Goal: Task Accomplishment & Management: Complete application form

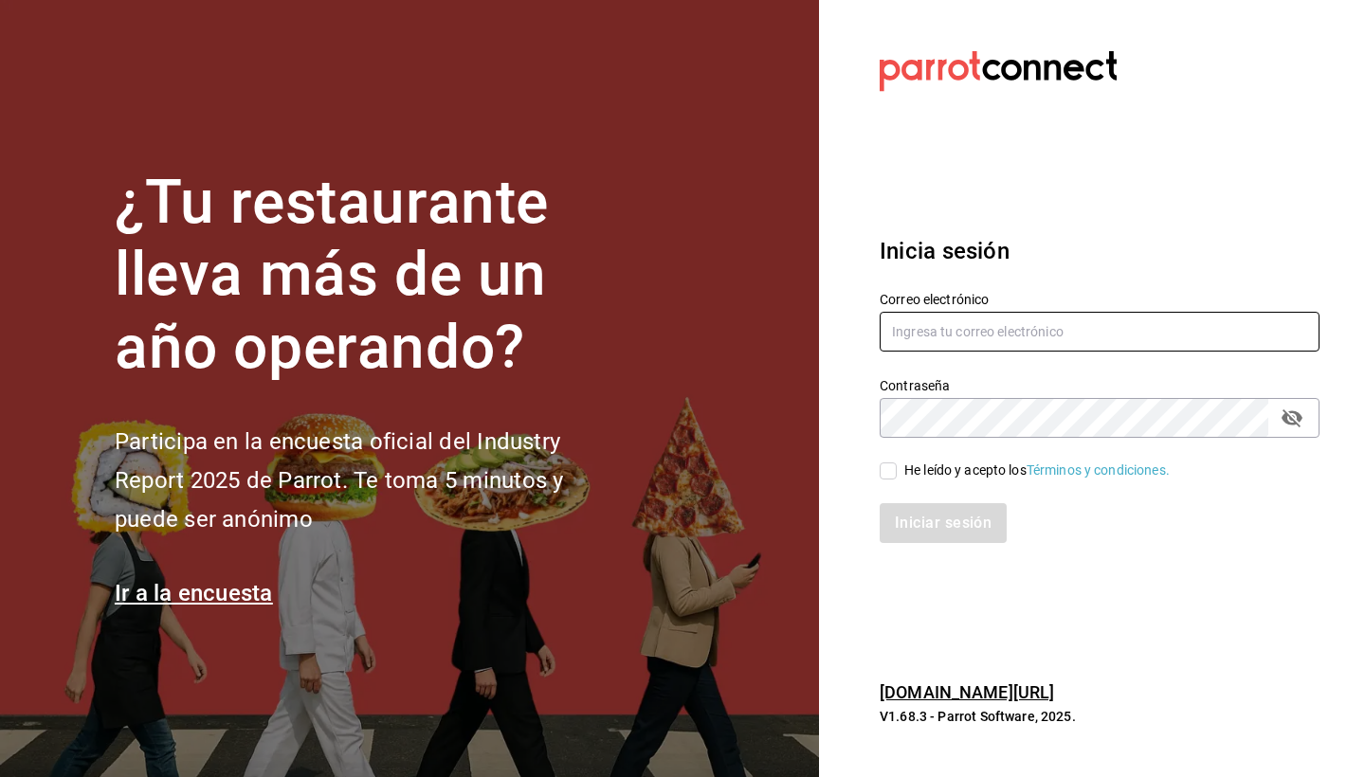
type input "[EMAIL_ADDRESS][DOMAIN_NAME]"
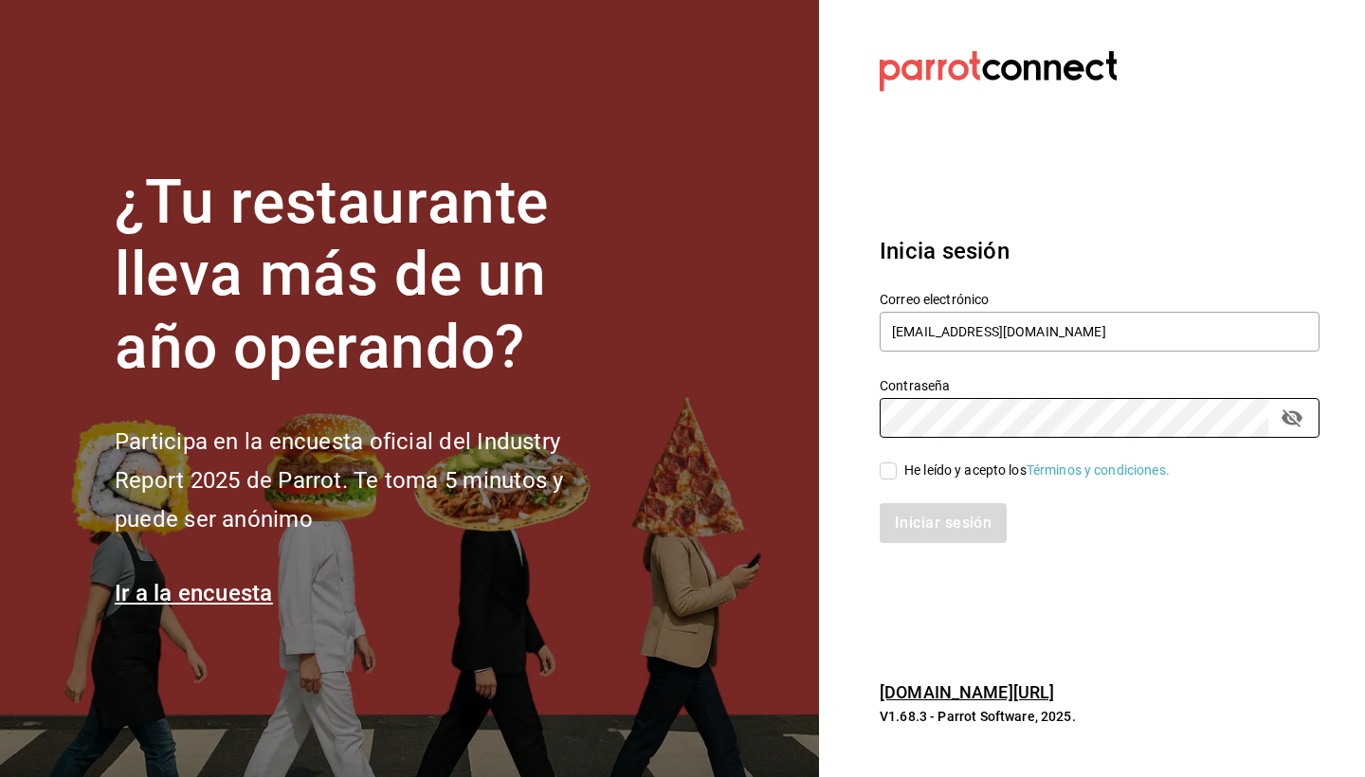
click at [889, 474] on input "He leído y acepto los Términos y condiciones." at bounding box center [888, 471] width 17 height 17
checkbox input "true"
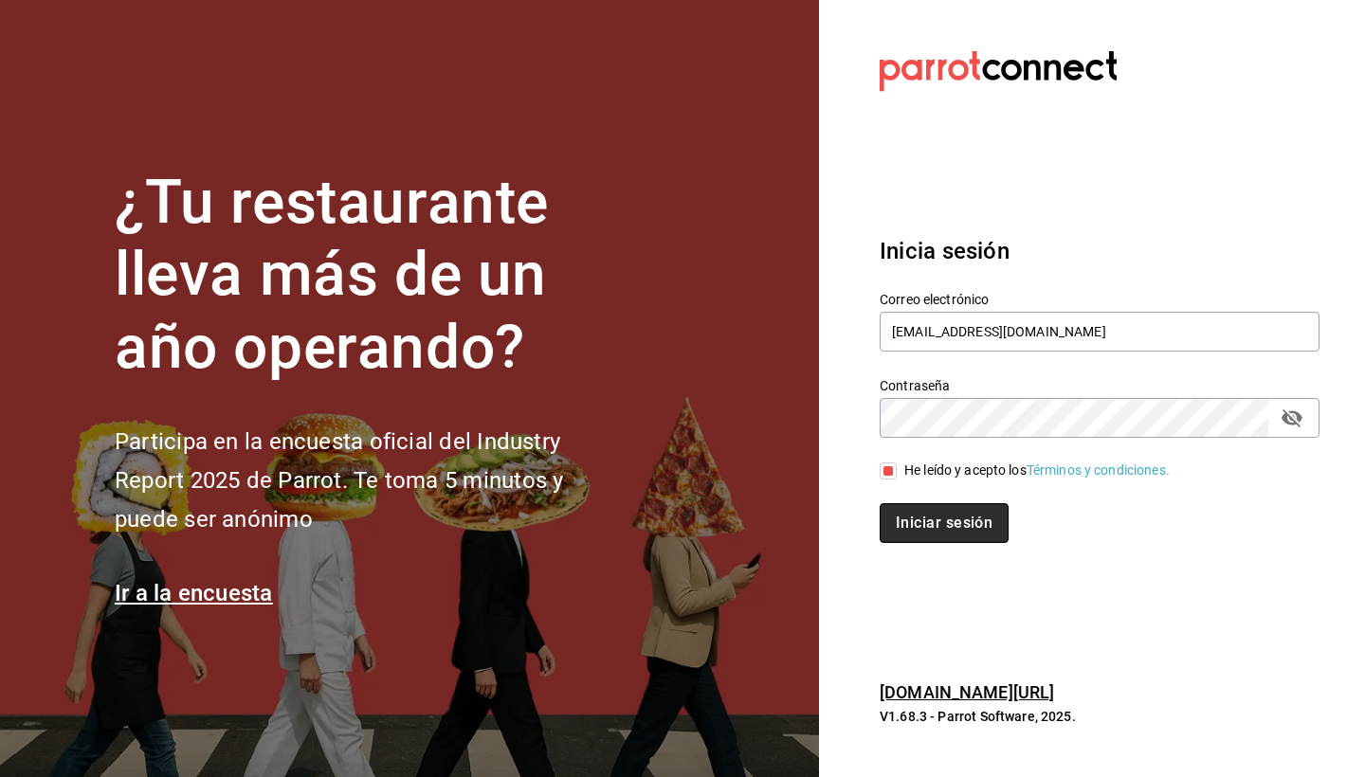
click at [930, 525] on button "Iniciar sesión" at bounding box center [944, 523] width 129 height 40
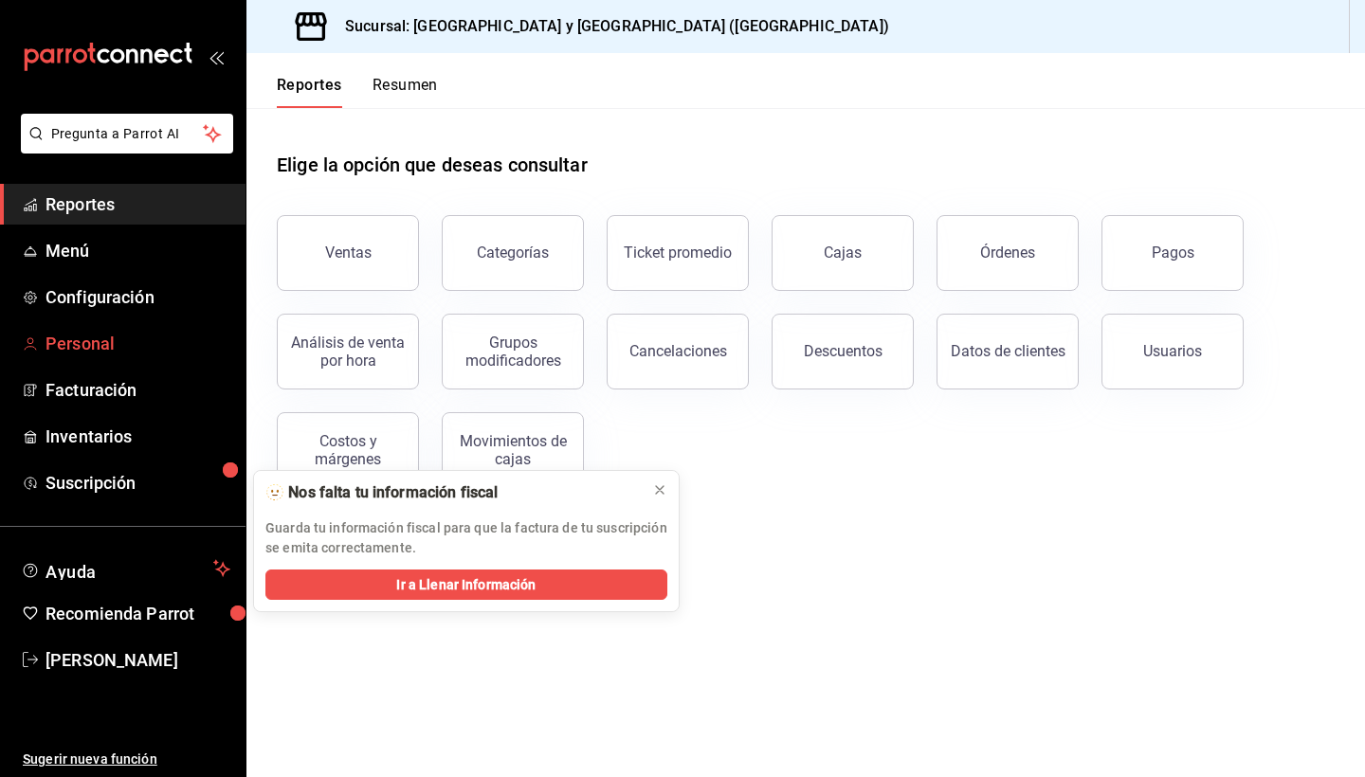
click at [85, 346] on span "Personal" at bounding box center [138, 344] width 185 height 26
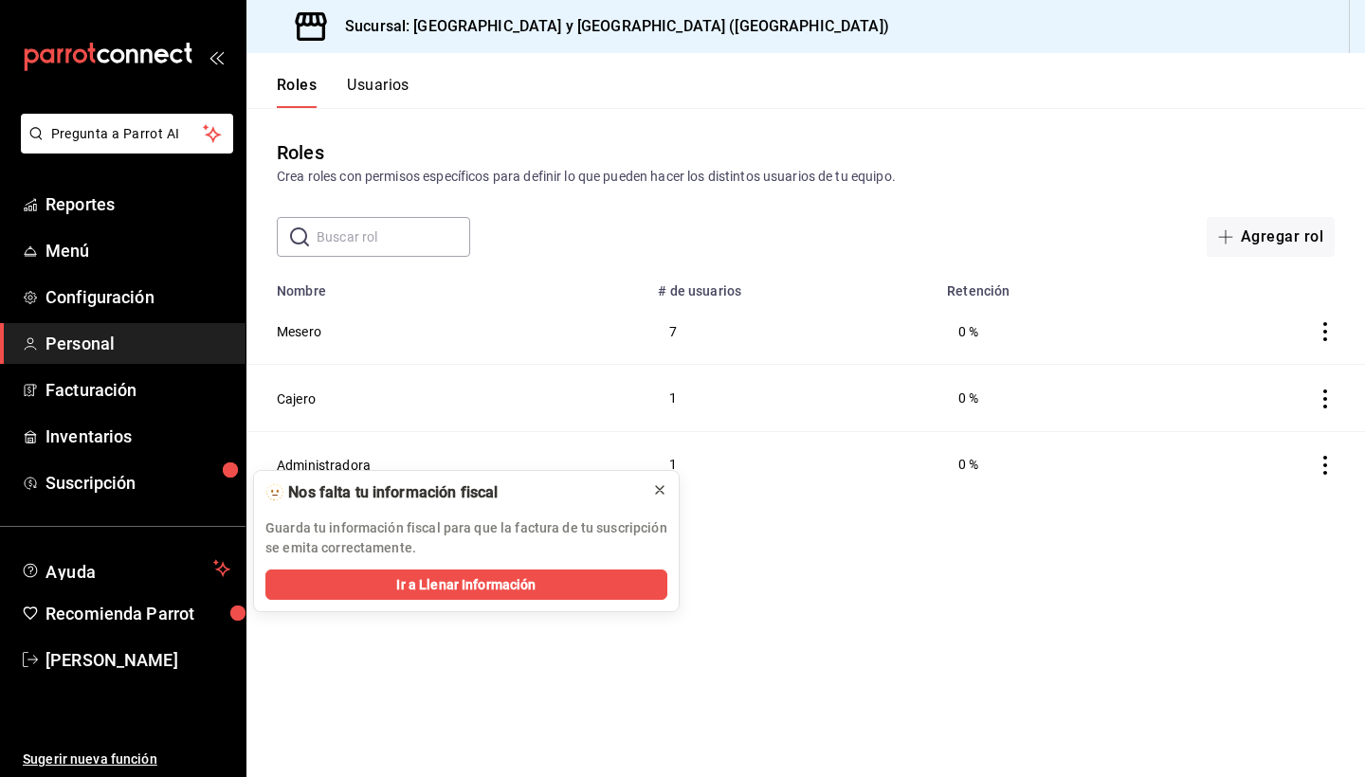
click at [657, 489] on icon at bounding box center [659, 490] width 15 height 15
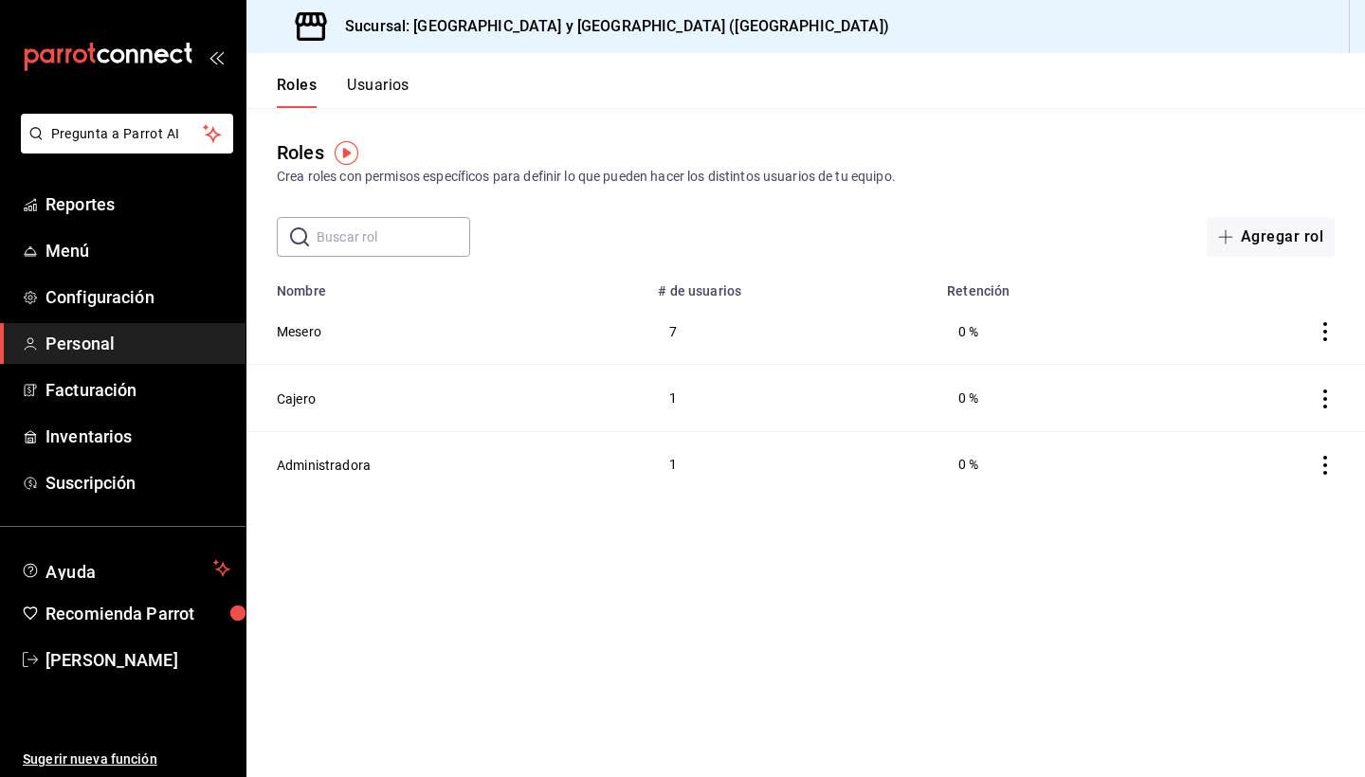
click at [373, 84] on button "Usuarios" at bounding box center [378, 92] width 63 height 32
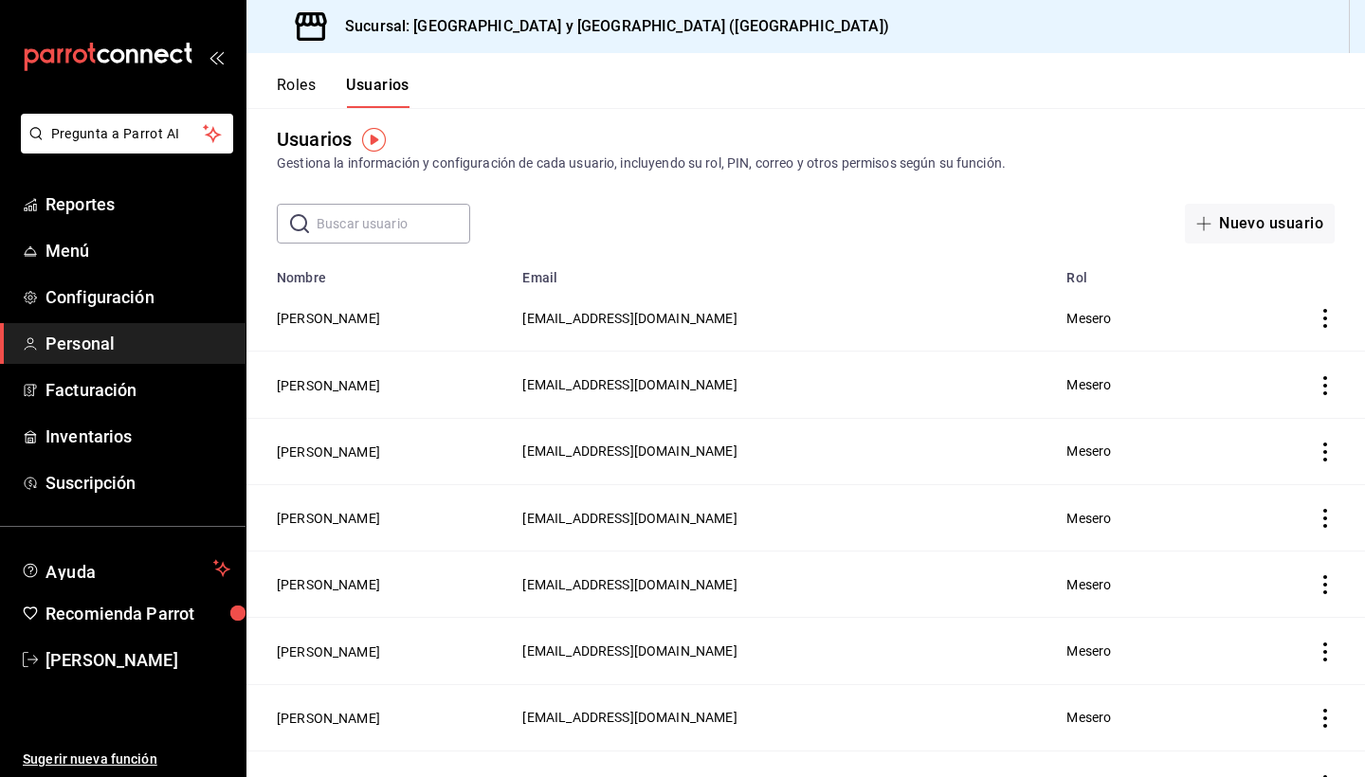
scroll to position [10, 0]
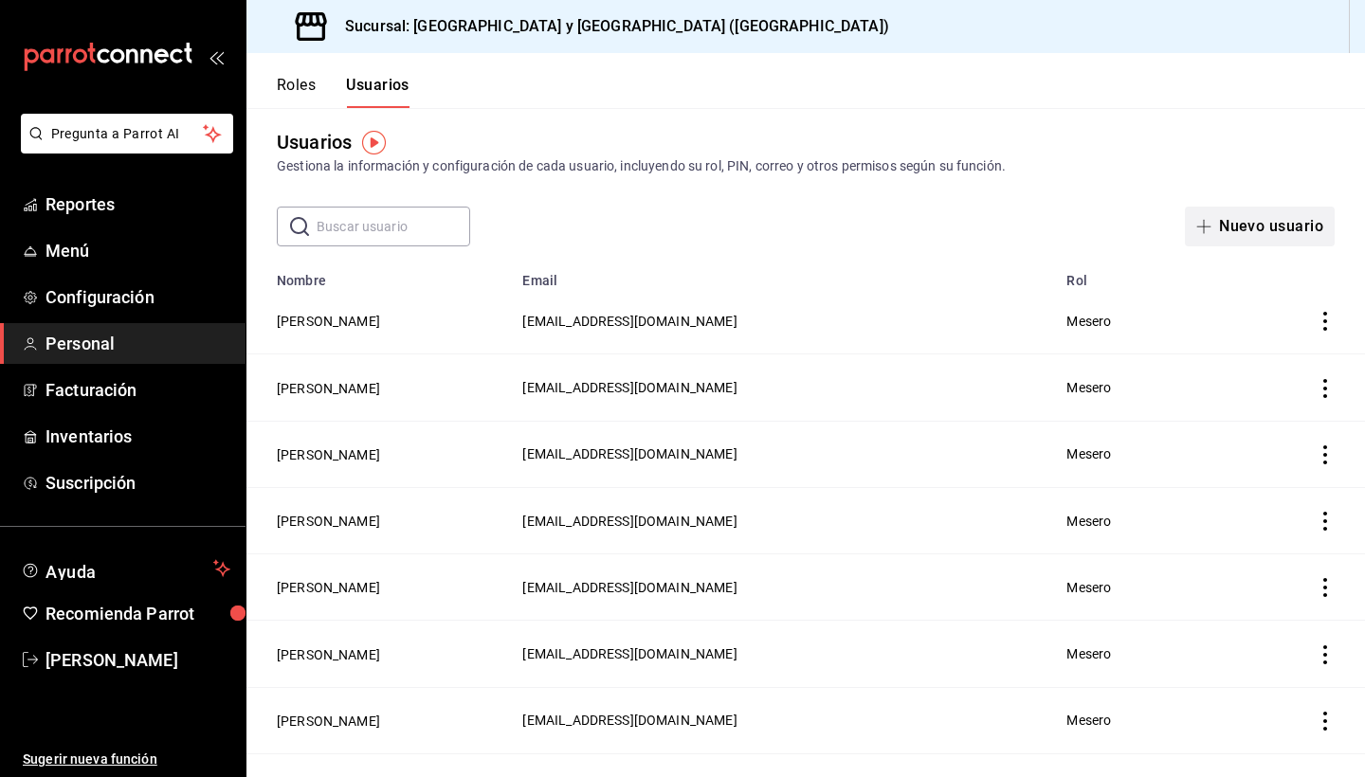
click at [1254, 238] on button "Nuevo usuario" at bounding box center [1260, 227] width 150 height 40
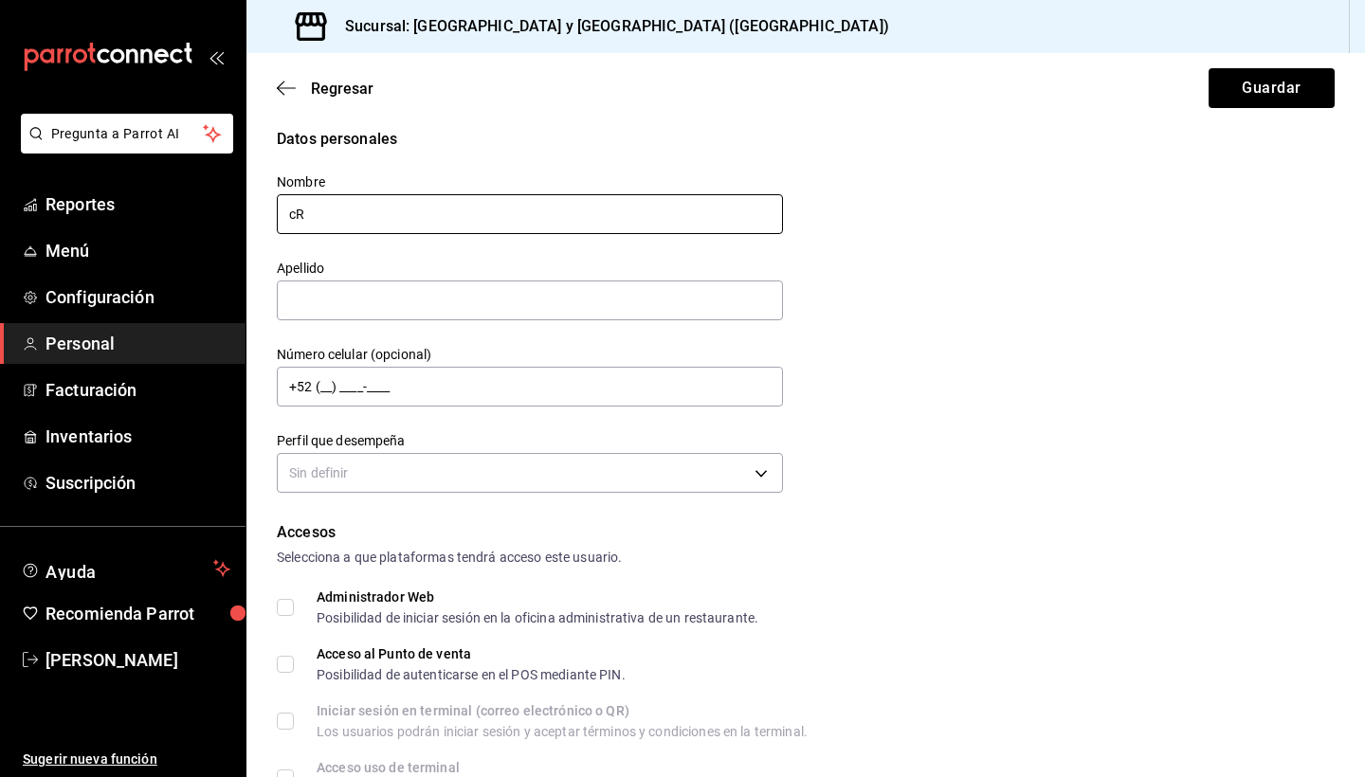
type input "c"
type input "[DEMOGRAPHIC_DATA]"
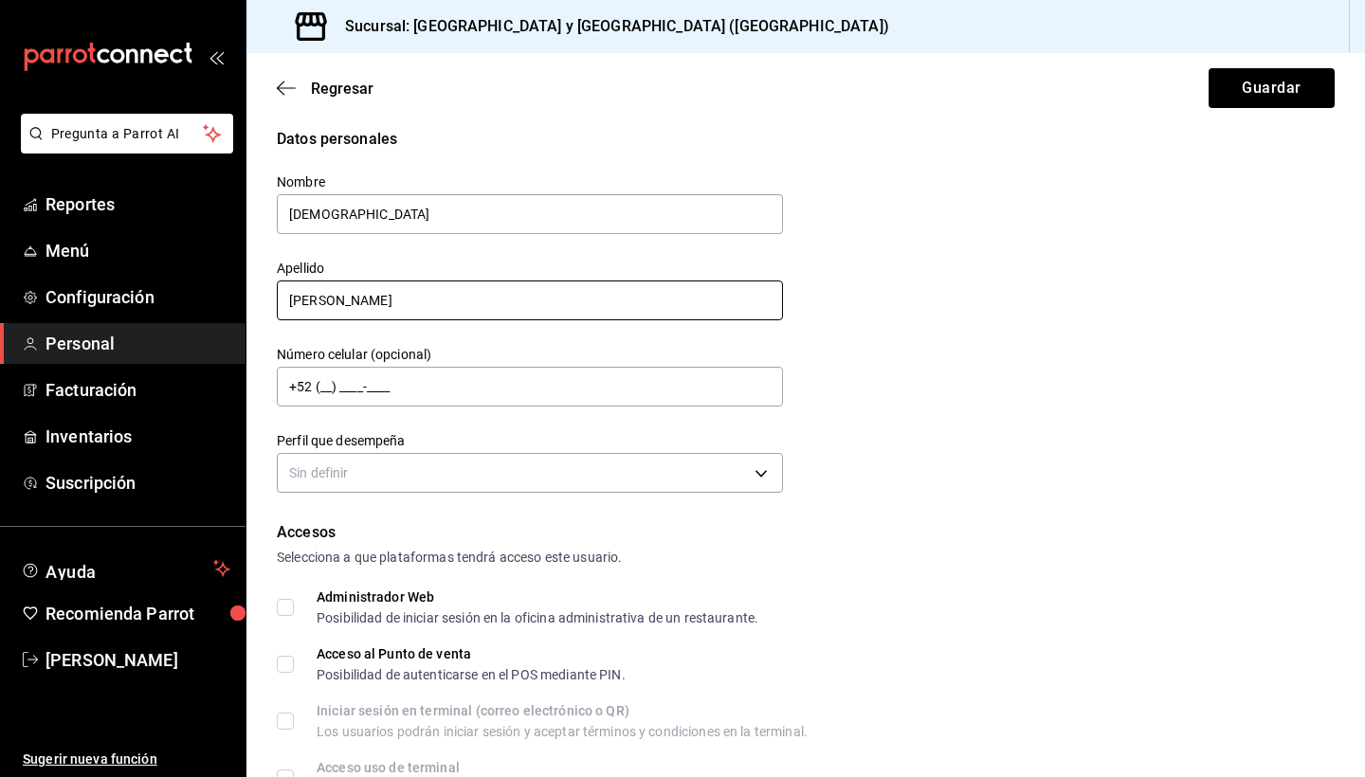
type input "[PERSON_NAME]"
click at [987, 413] on div "Datos personales Nombre [PERSON_NAME] Apellido [PERSON_NAME] Número celular (op…" at bounding box center [806, 313] width 1058 height 371
click at [936, 411] on div "Datos personales Nombre [PERSON_NAME] Apellido [PERSON_NAME] Número celular (op…" at bounding box center [806, 313] width 1058 height 371
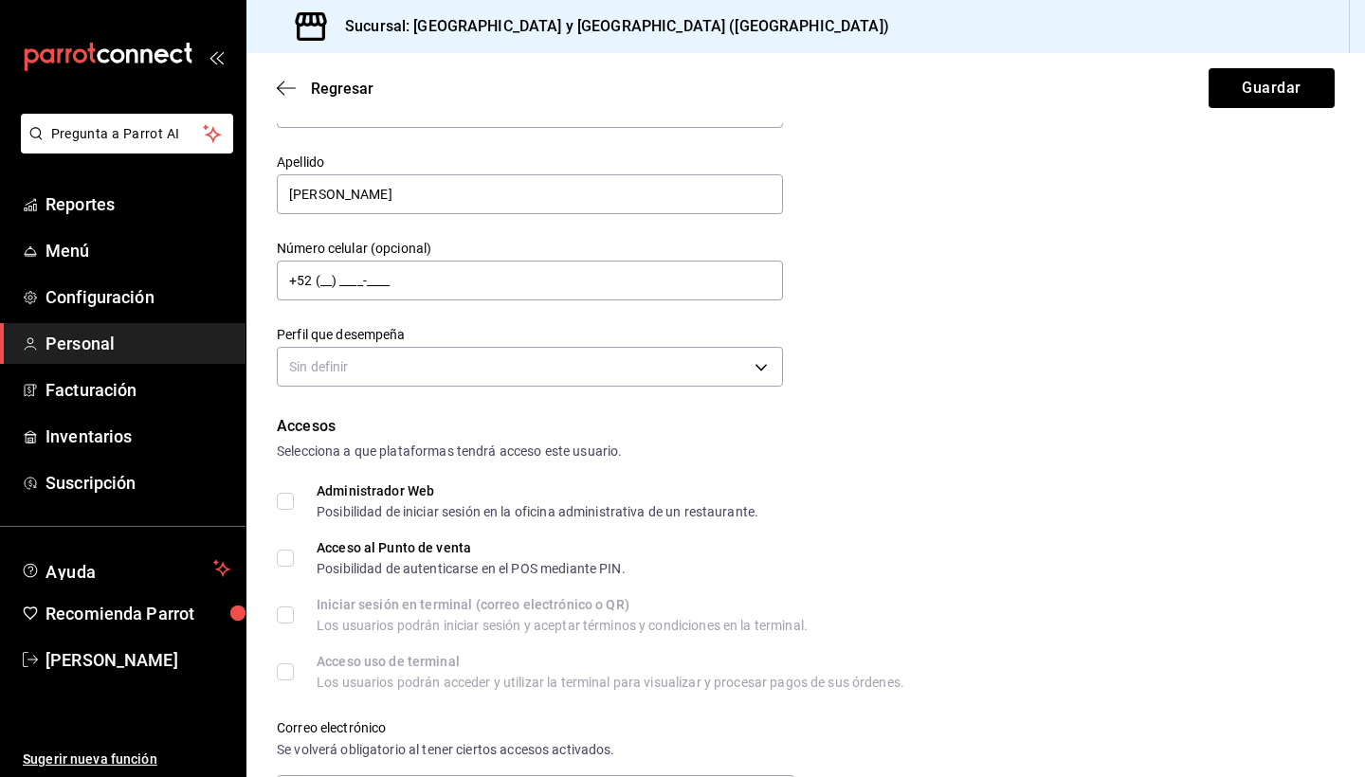
scroll to position [119, 0]
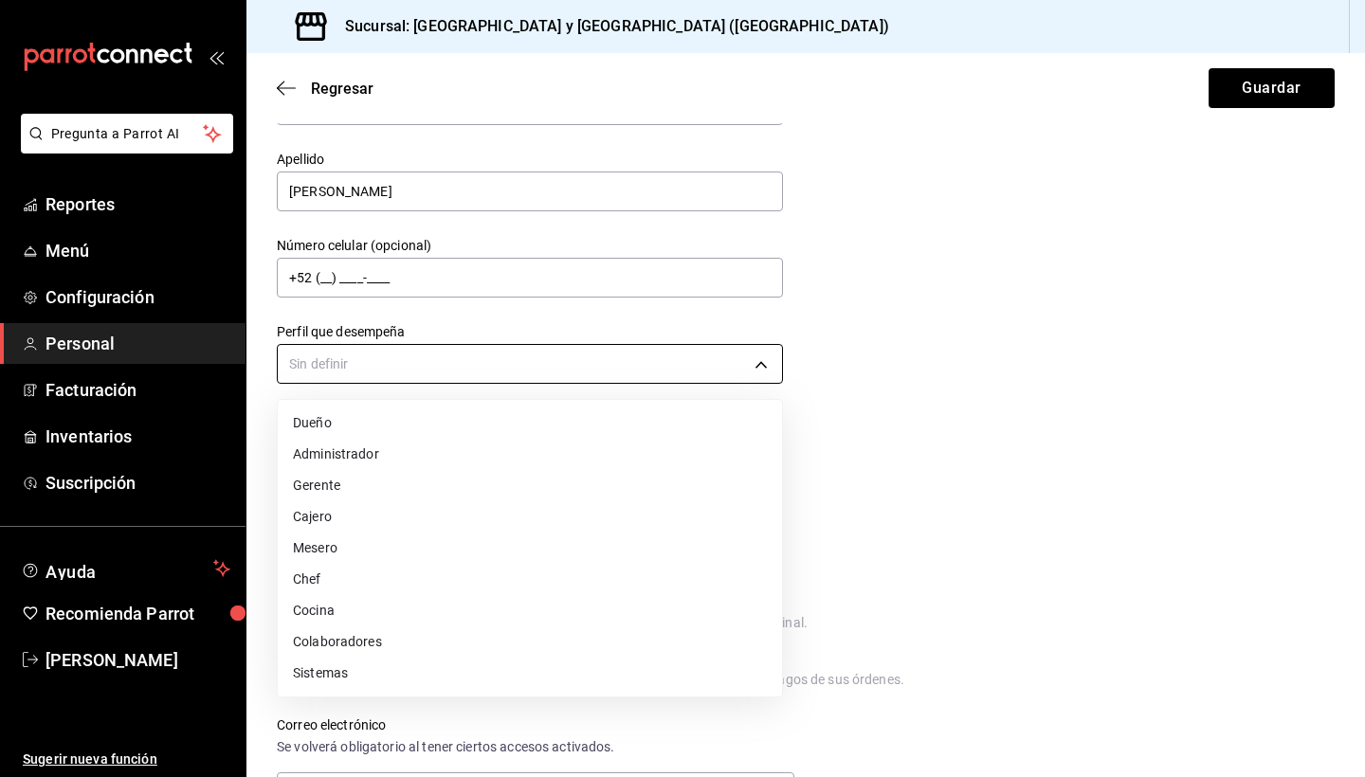
click at [658, 361] on body "Pregunta a Parrot AI Reportes Menú Configuración Personal Facturación Inventari…" at bounding box center [682, 388] width 1365 height 777
click at [430, 545] on li "Mesero" at bounding box center [530, 548] width 504 height 31
type input "WAITER"
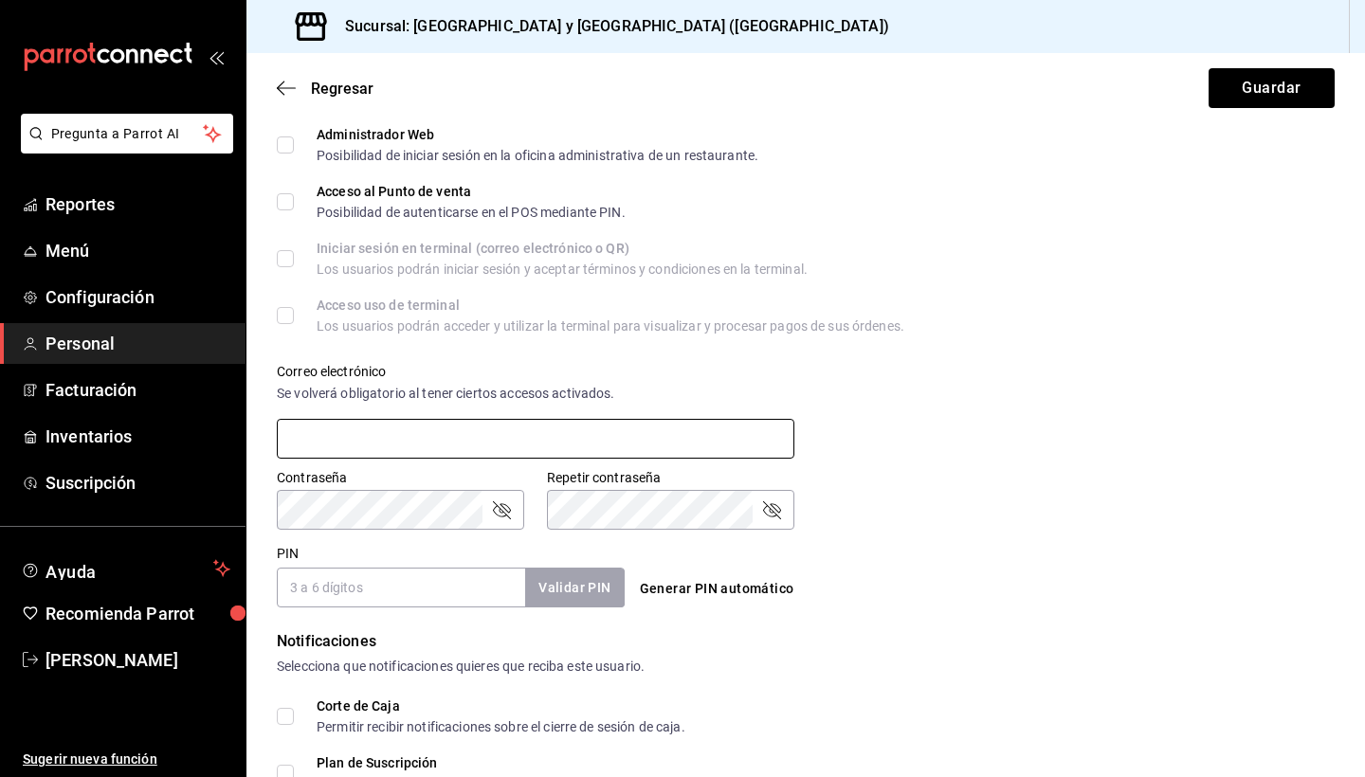
scroll to position [488, 0]
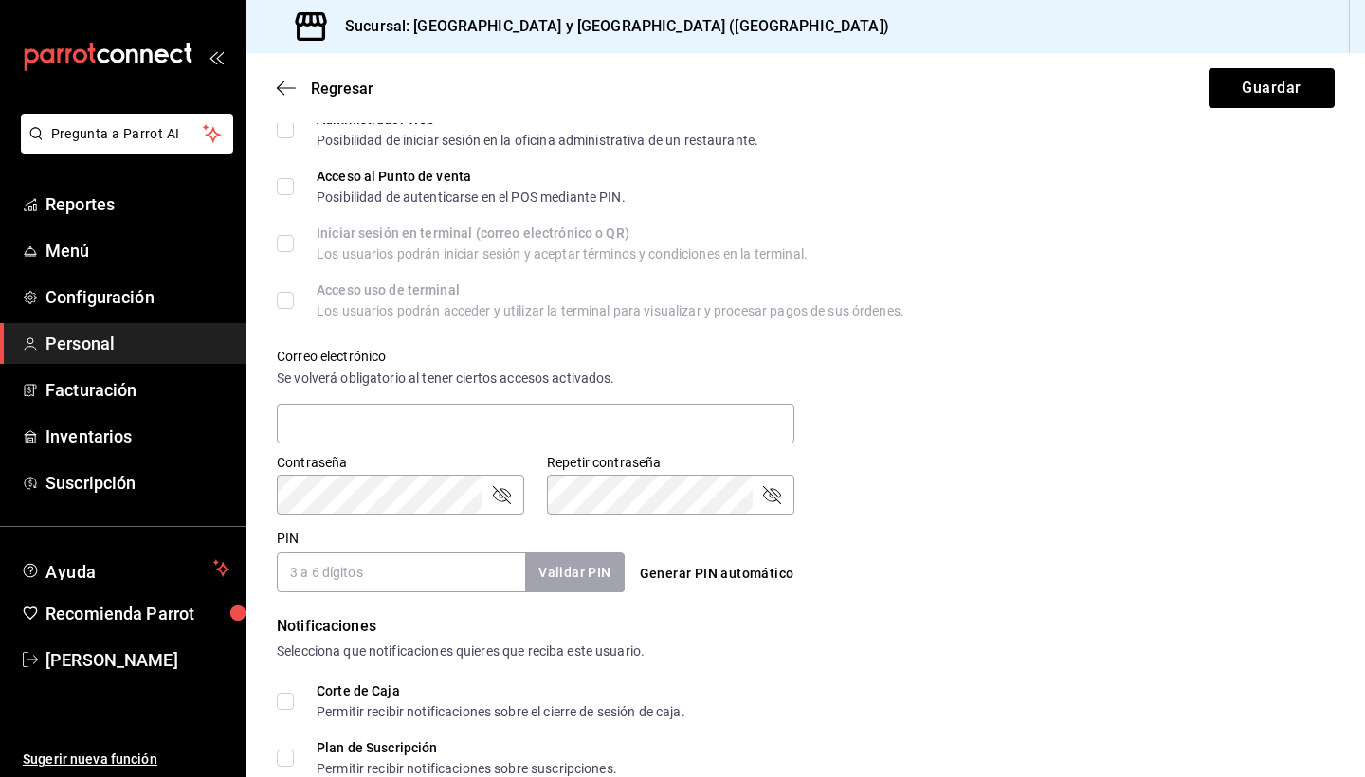
click at [423, 572] on input "PIN" at bounding box center [401, 573] width 248 height 40
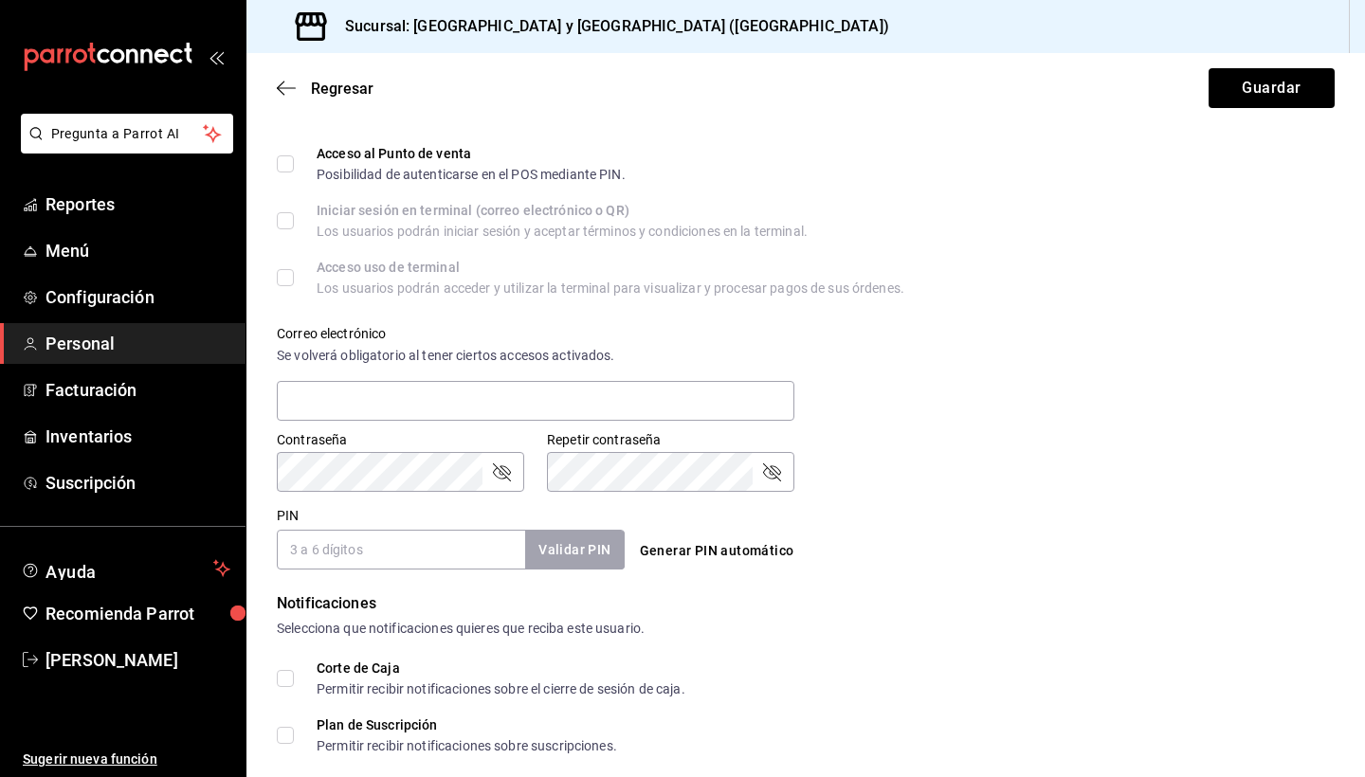
scroll to position [519, 0]
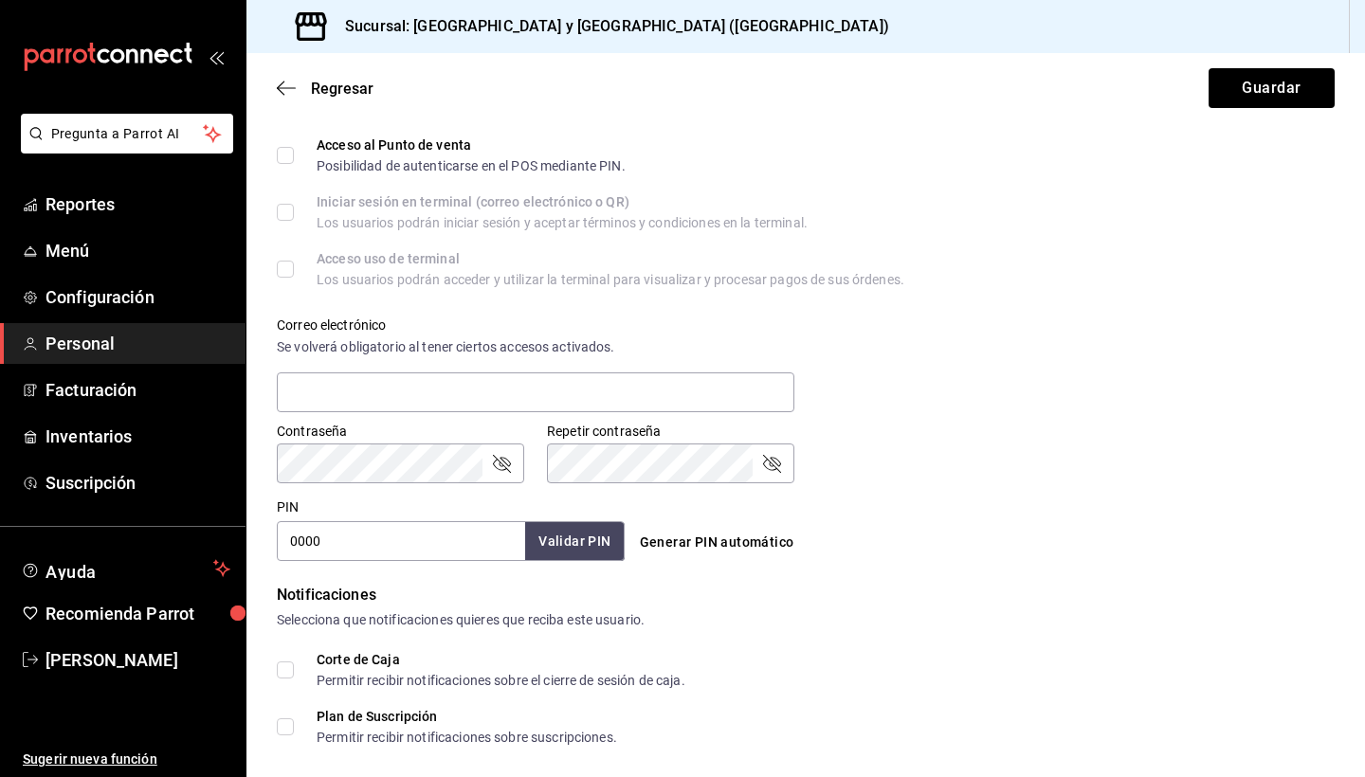
type input "0000"
click at [598, 546] on button "Validar PIN" at bounding box center [573, 541] width 100 height 41
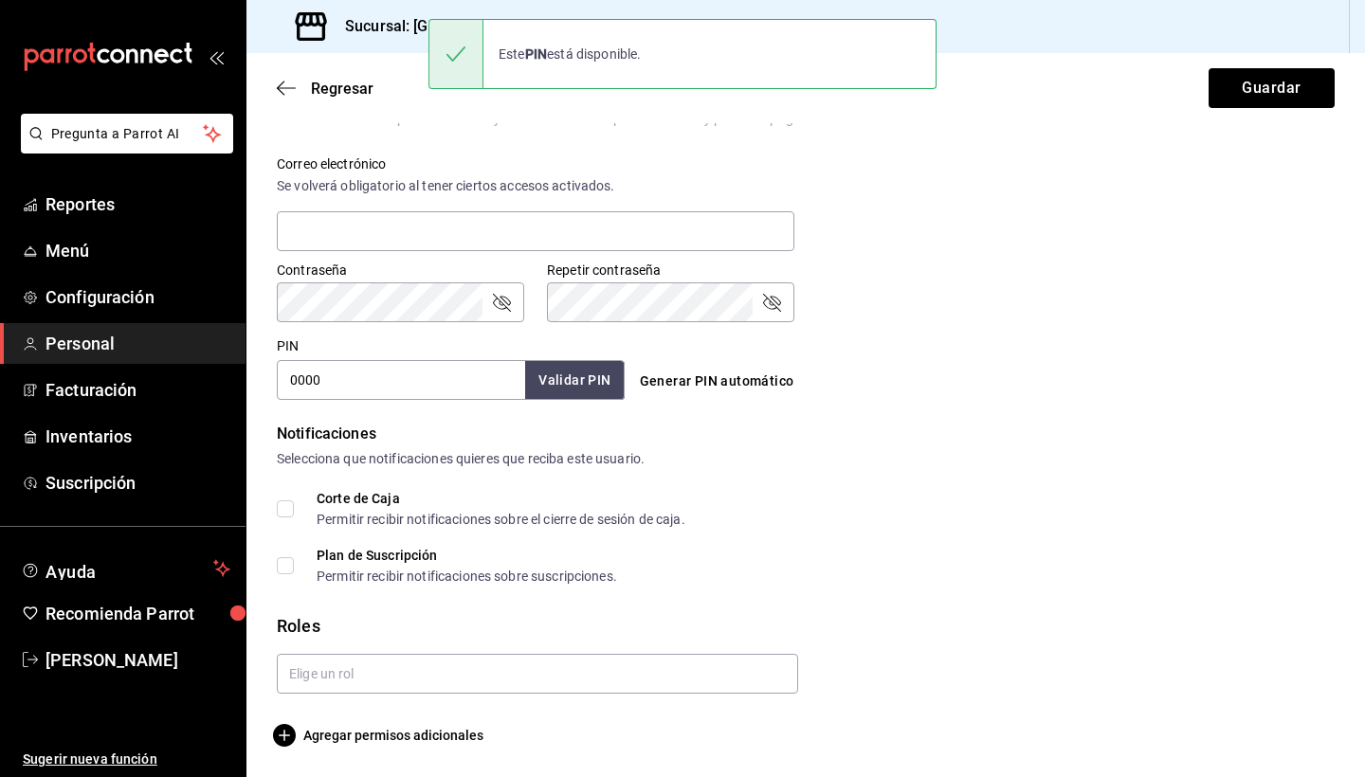
scroll to position [681, 0]
click at [584, 671] on input "text" at bounding box center [537, 674] width 521 height 40
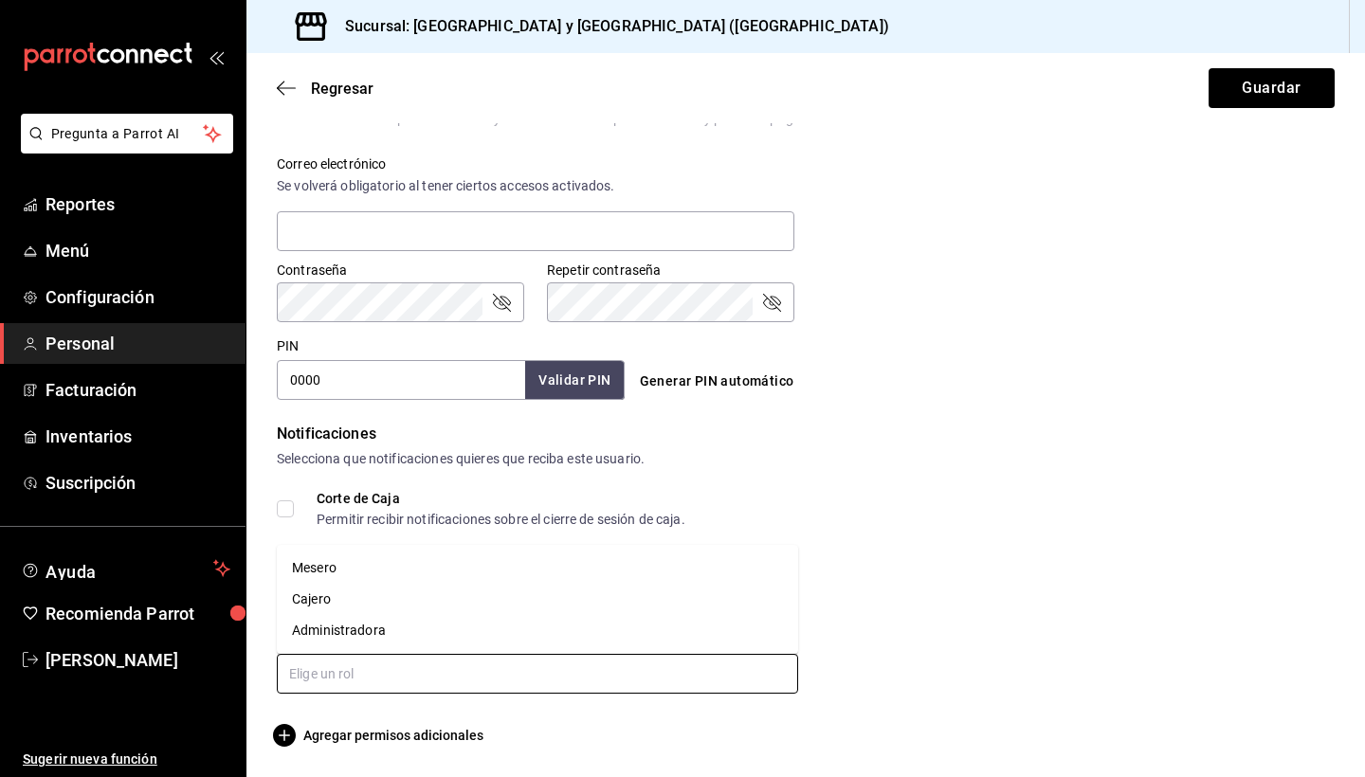
click at [447, 561] on li "Mesero" at bounding box center [537, 568] width 521 height 31
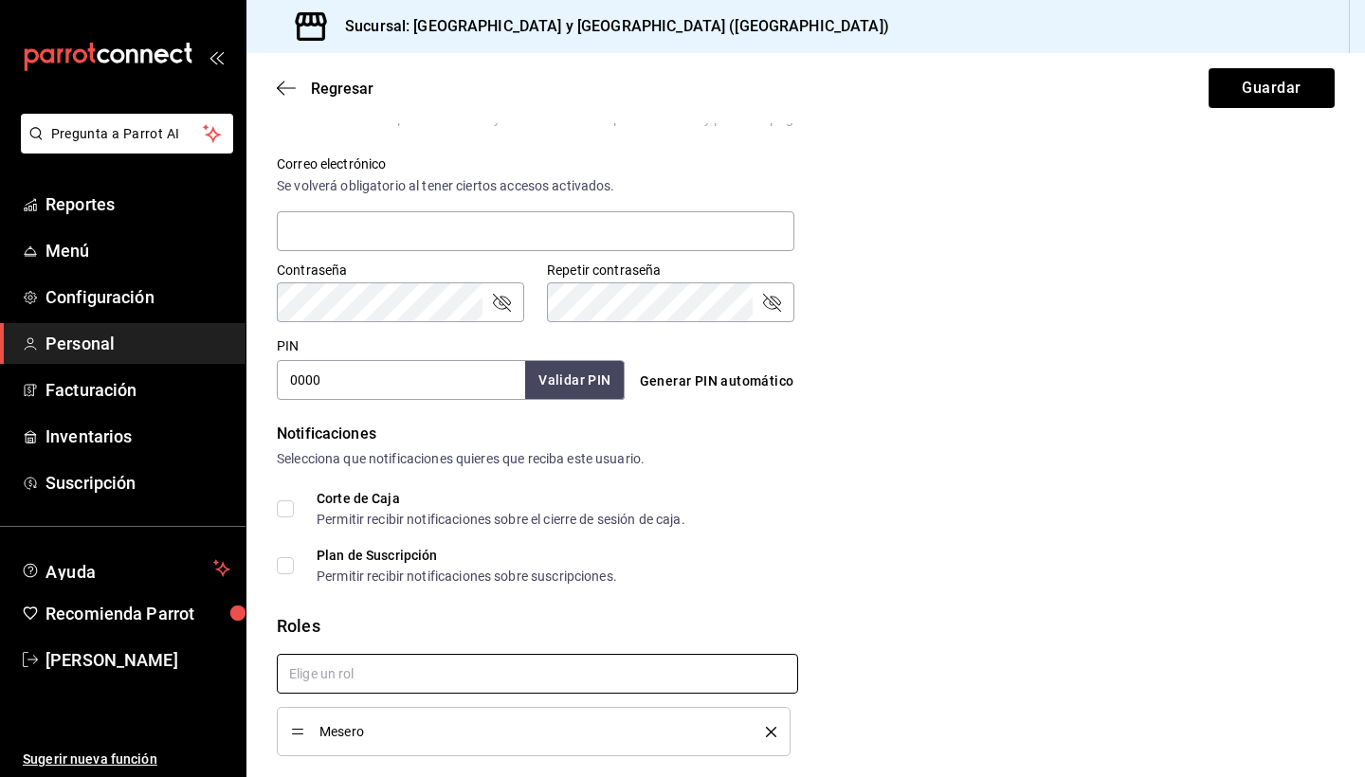
checkbox input "true"
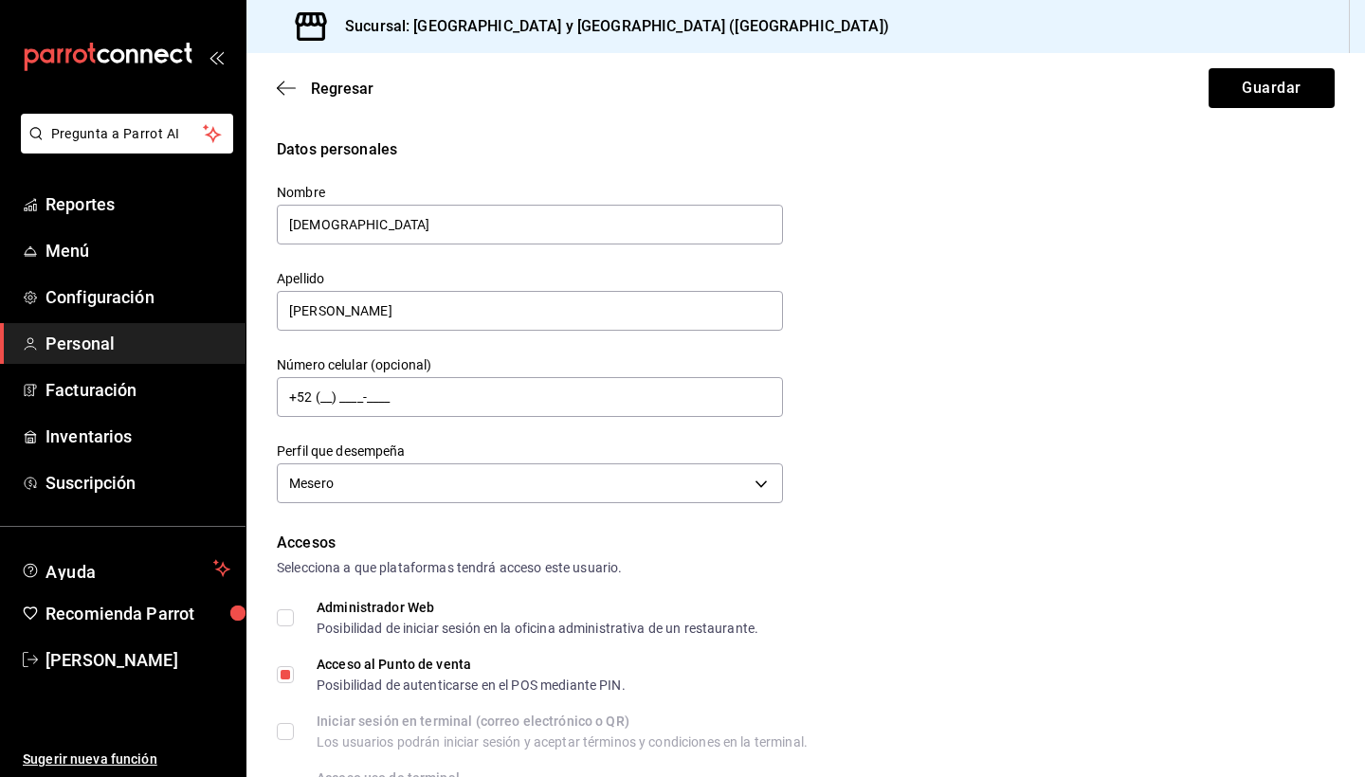
scroll to position [0, 0]
click at [1274, 86] on button "Guardar" at bounding box center [1272, 88] width 126 height 40
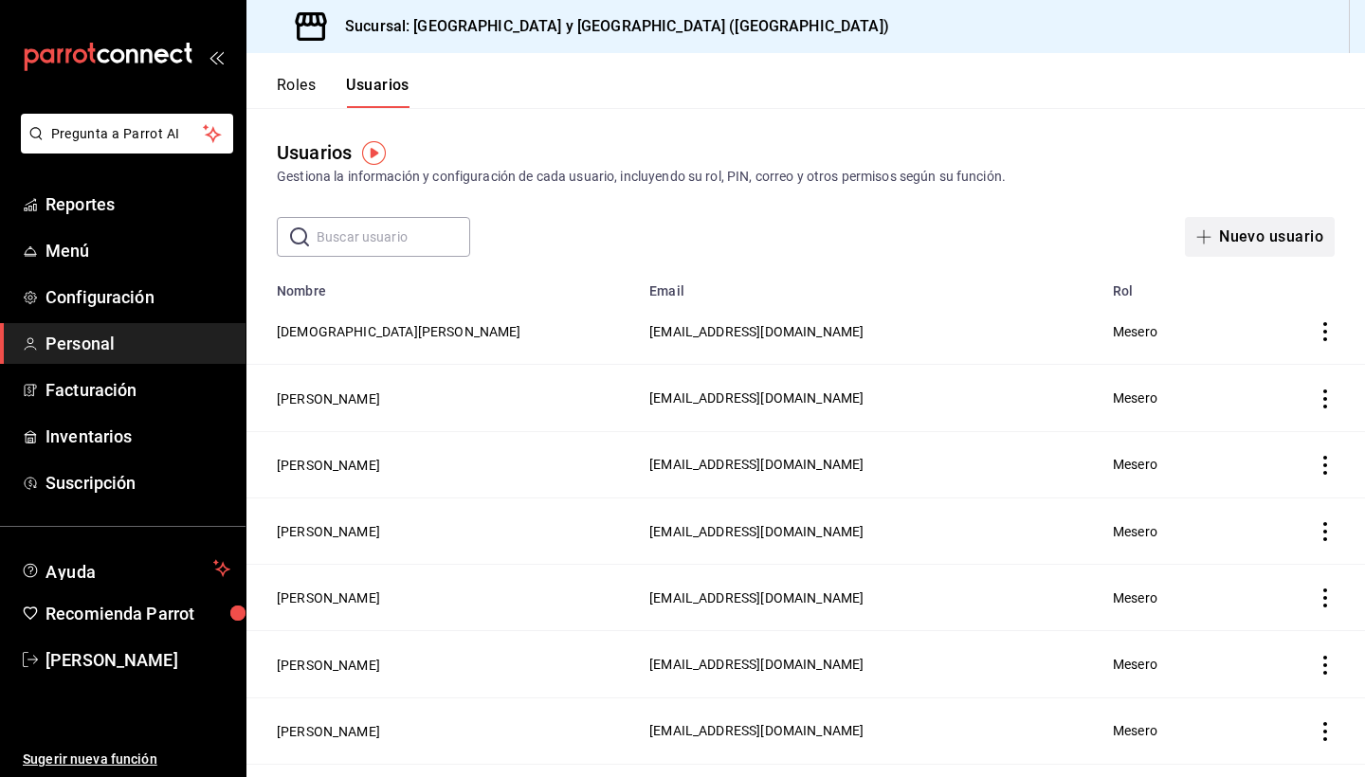
click at [1256, 232] on button "Nuevo usuario" at bounding box center [1260, 237] width 150 height 40
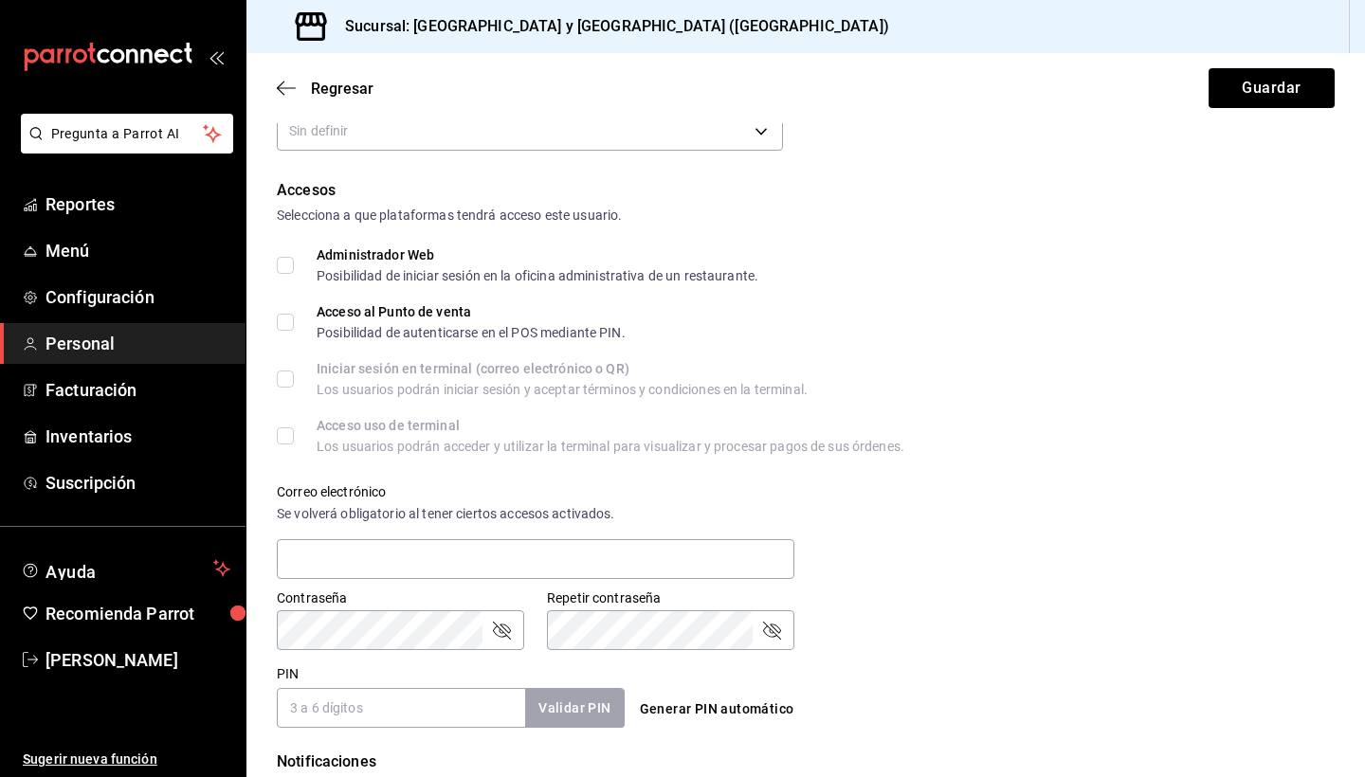
scroll to position [355, 0]
type input "Mesero1"
click at [348, 711] on input "PIN" at bounding box center [401, 706] width 248 height 40
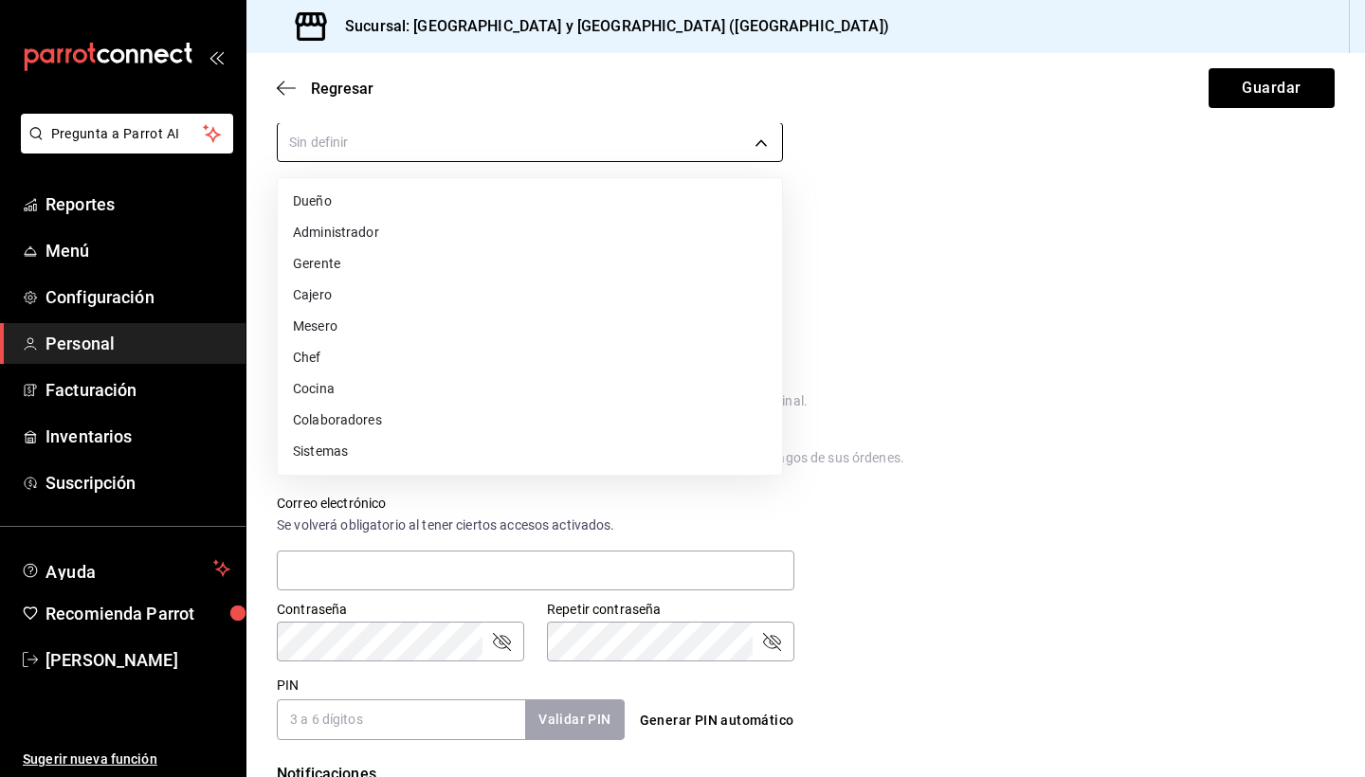
click at [621, 150] on body "Pregunta a Parrot AI Reportes Menú Configuración Personal Facturación Inventari…" at bounding box center [682, 388] width 1365 height 777
click at [461, 330] on li "Mesero" at bounding box center [530, 326] width 504 height 31
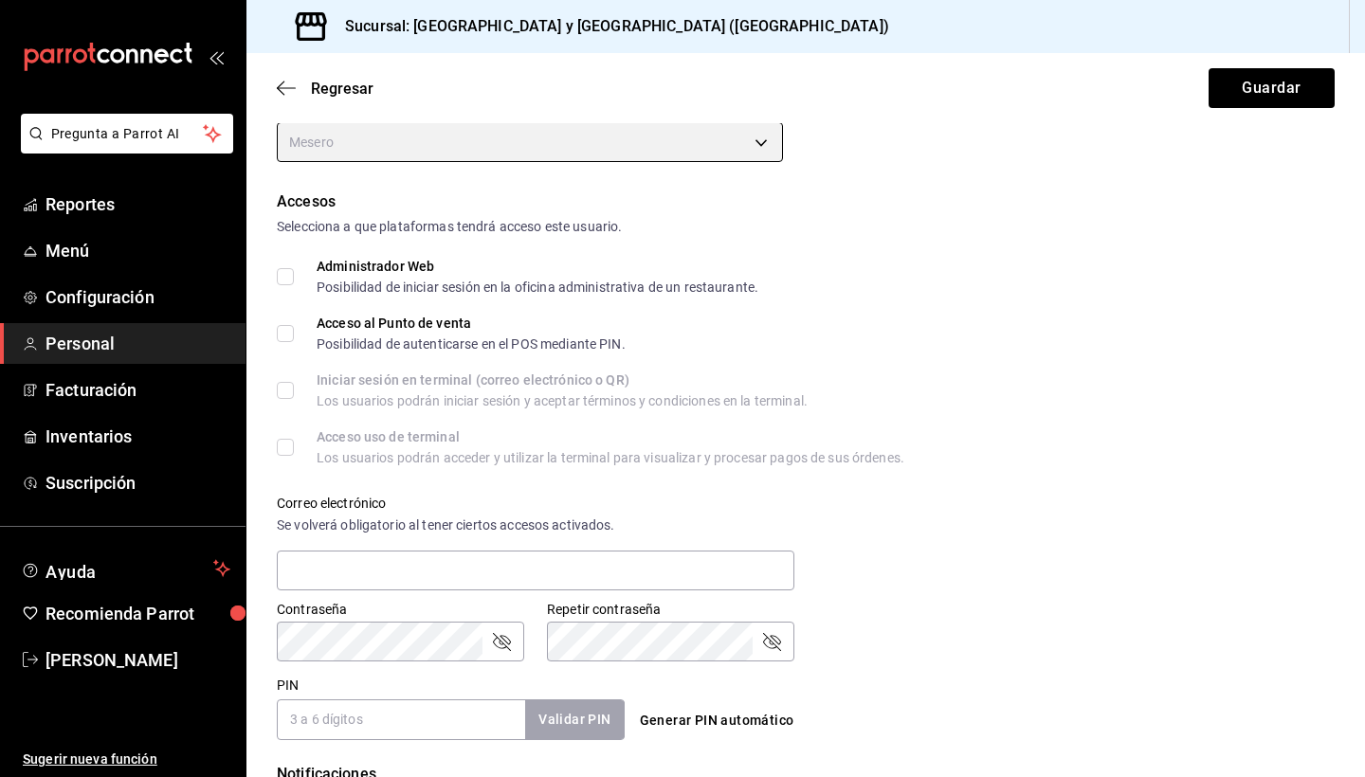
type input "WAITER"
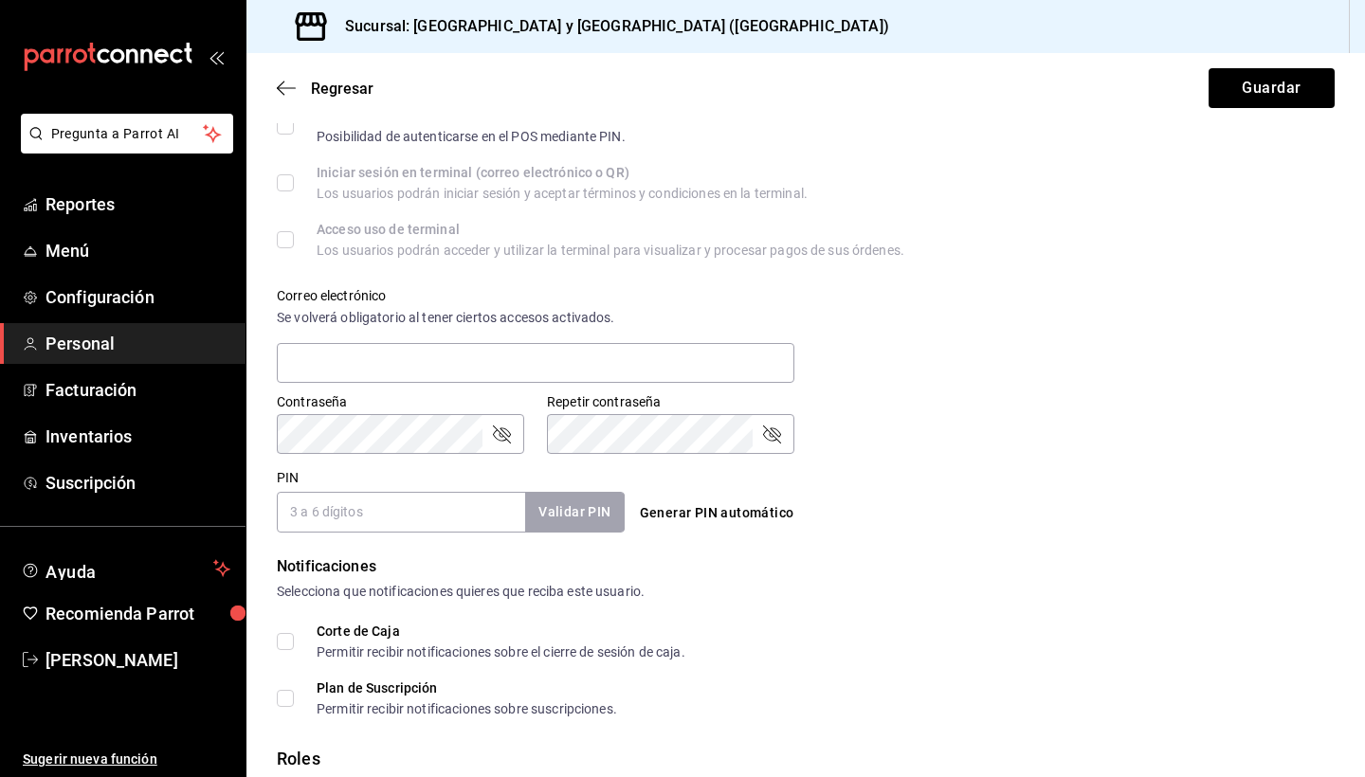
scroll to position [589, 0]
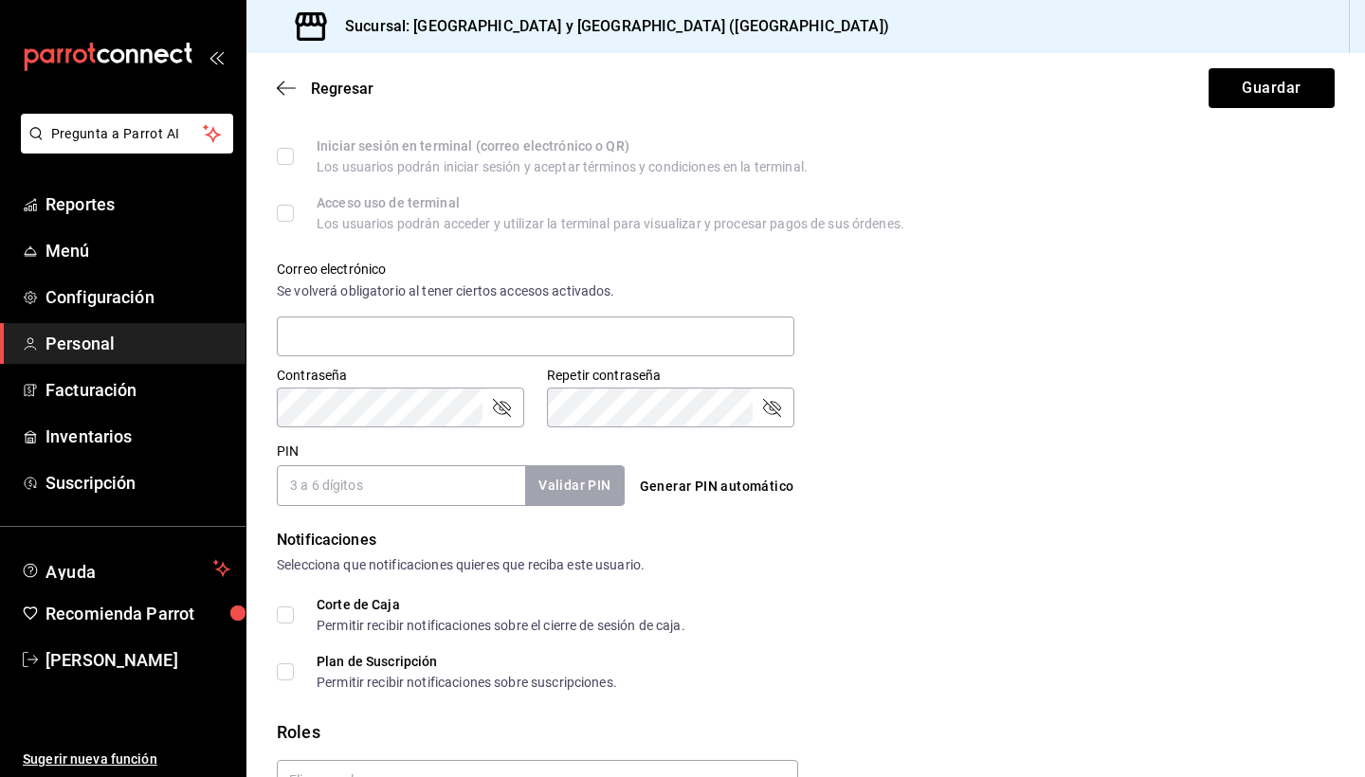
click at [367, 496] on input "PIN" at bounding box center [401, 485] width 248 height 40
type input "1111"
click at [574, 482] on button "Validar PIN" at bounding box center [573, 485] width 100 height 41
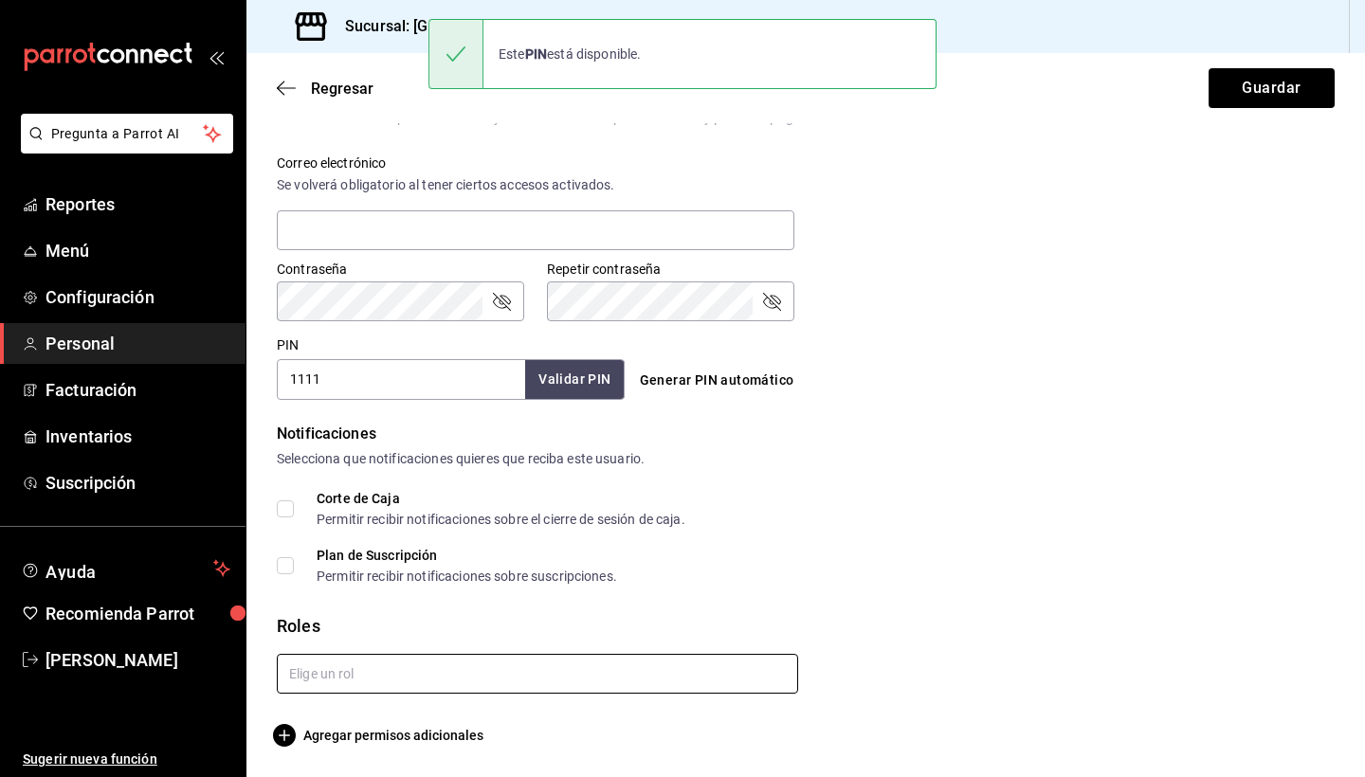
scroll to position [694, 0]
click at [324, 676] on input "text" at bounding box center [537, 675] width 521 height 40
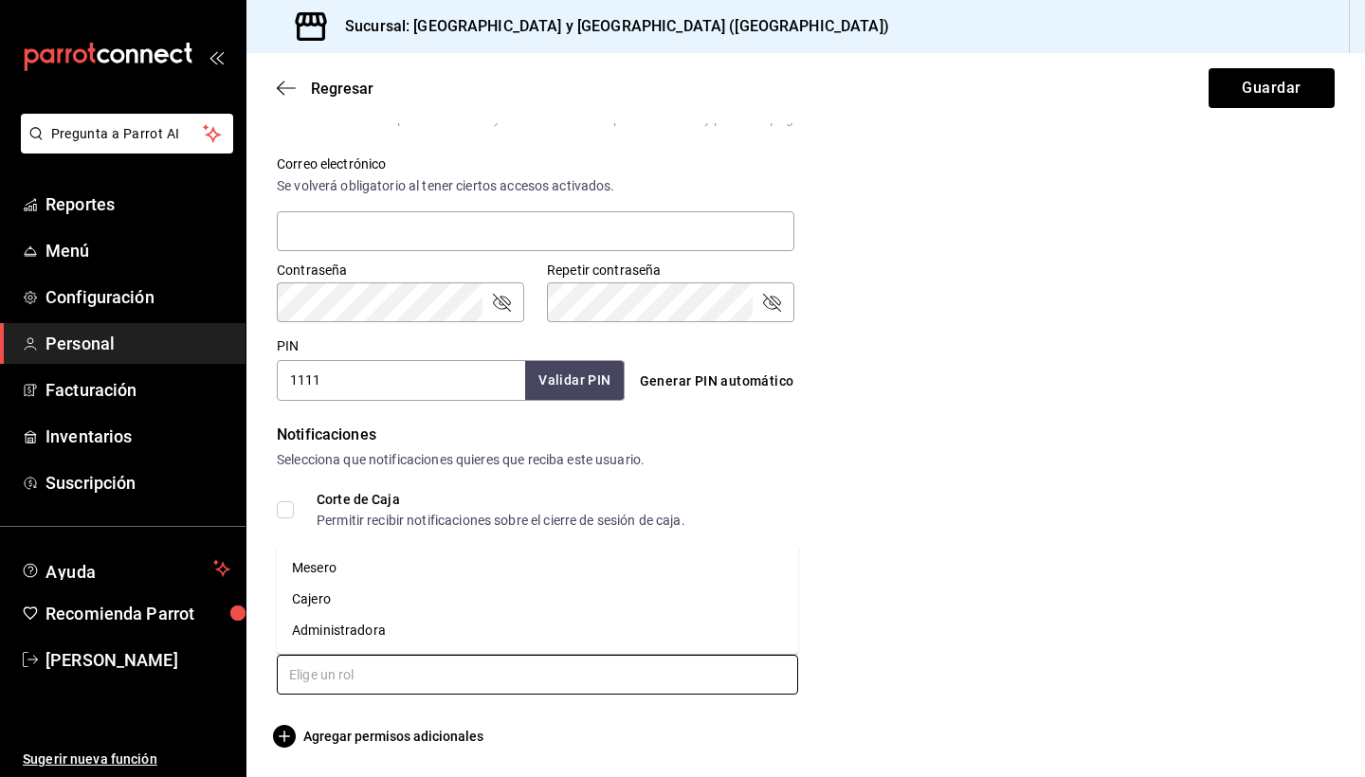
click at [364, 568] on li "Mesero" at bounding box center [537, 568] width 521 height 31
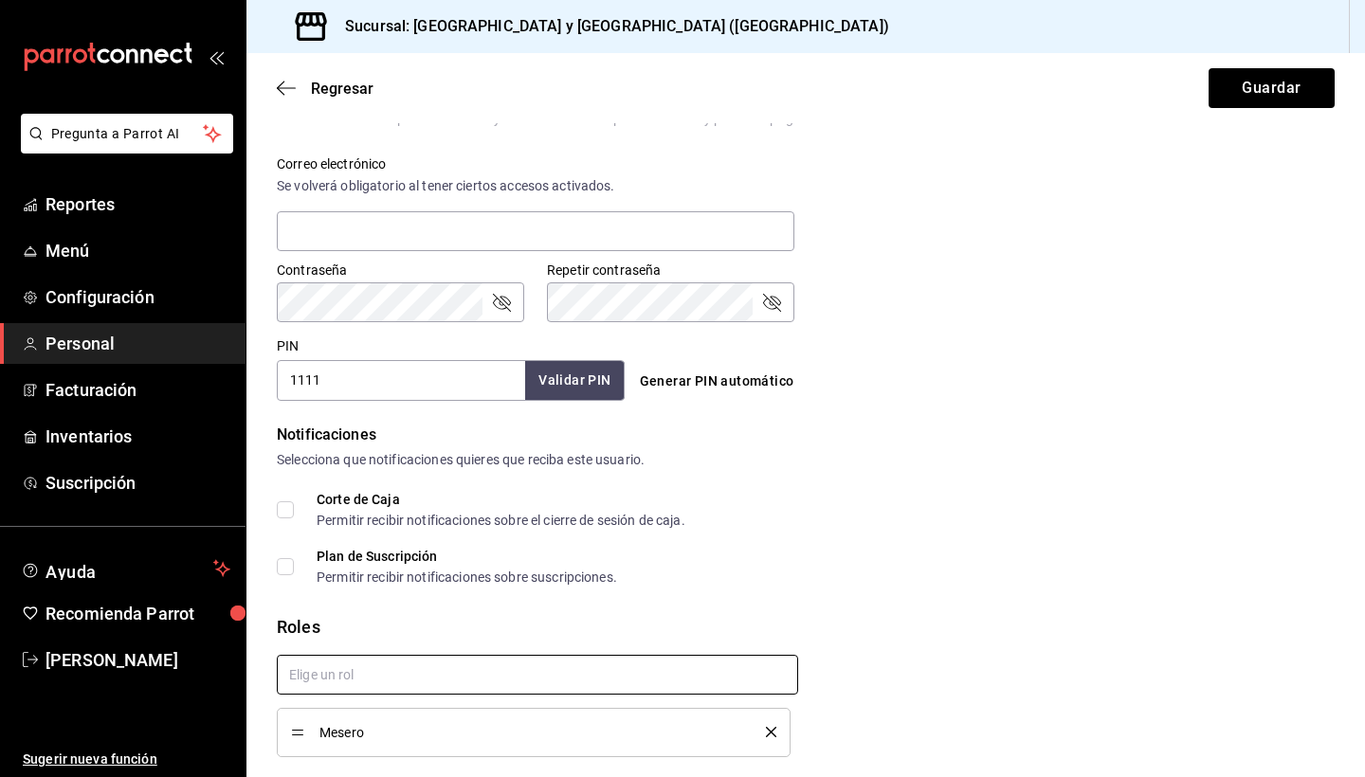
checkbox input "true"
click at [1287, 90] on button "Guardar" at bounding box center [1272, 88] width 126 height 40
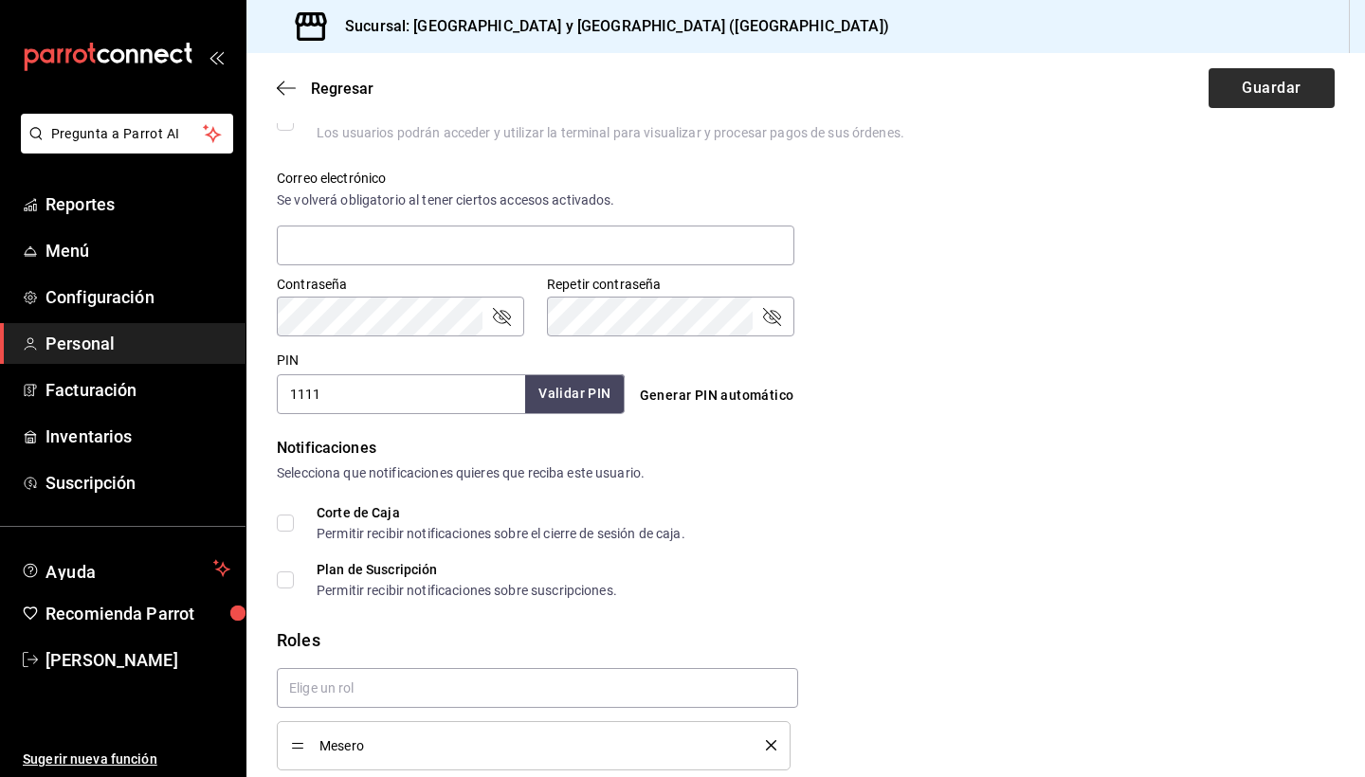
scroll to position [0, 0]
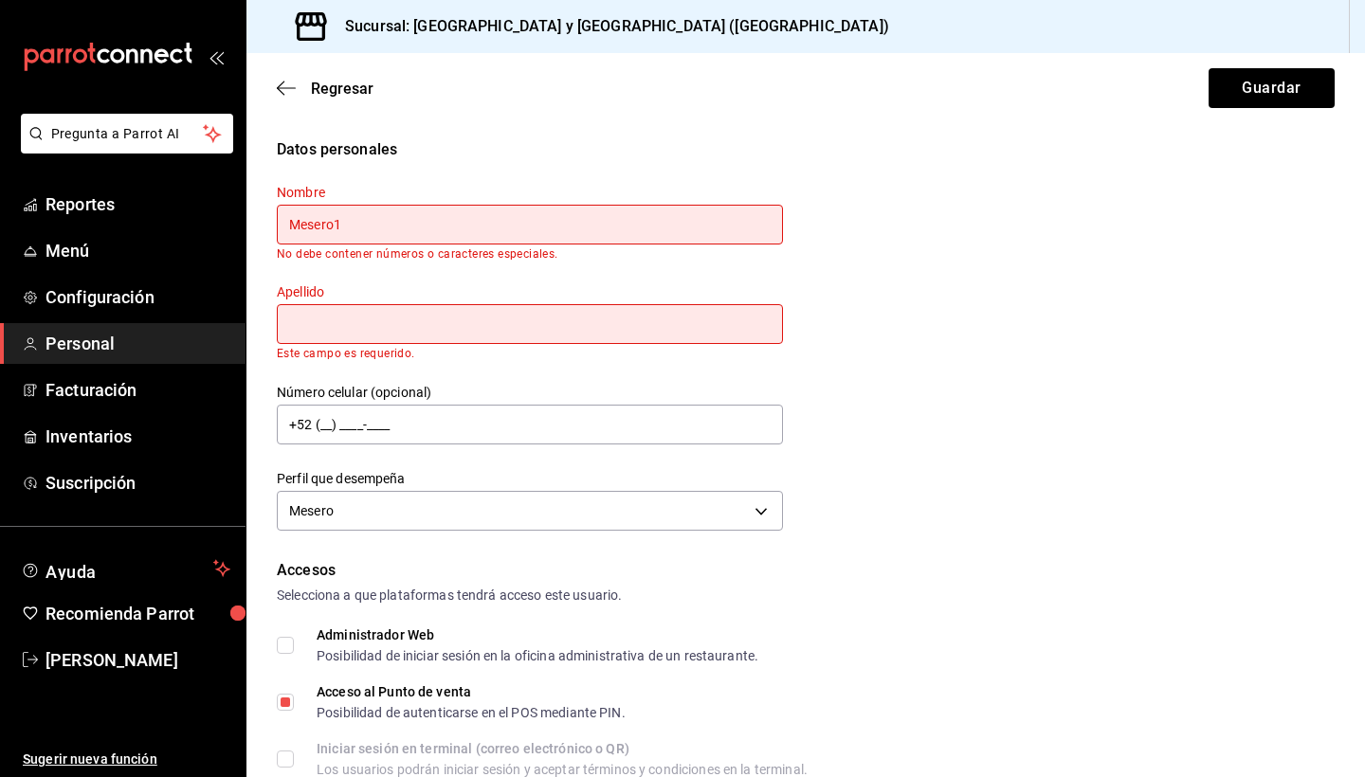
click at [360, 228] on input "Mesero1" at bounding box center [530, 225] width 506 height 40
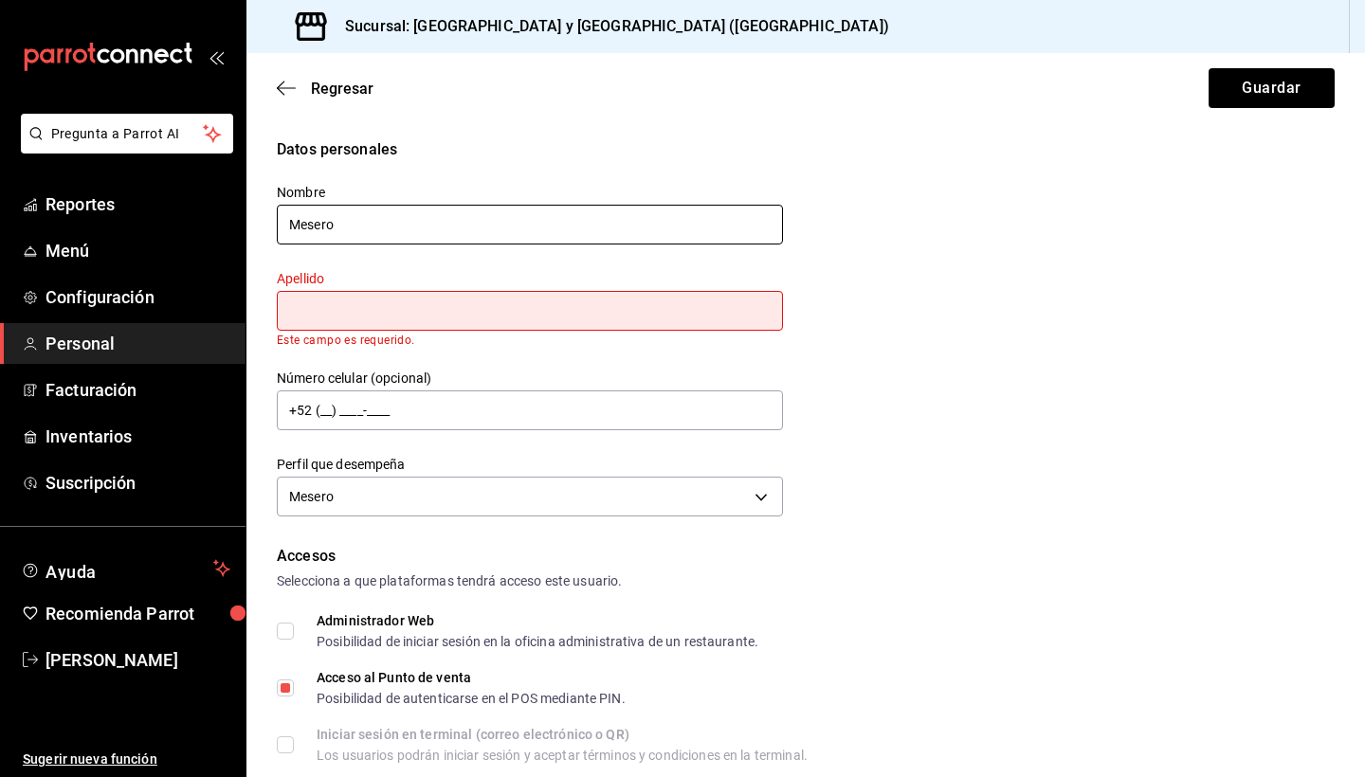
type input "Mesero"
click at [303, 316] on input "text" at bounding box center [530, 311] width 506 height 40
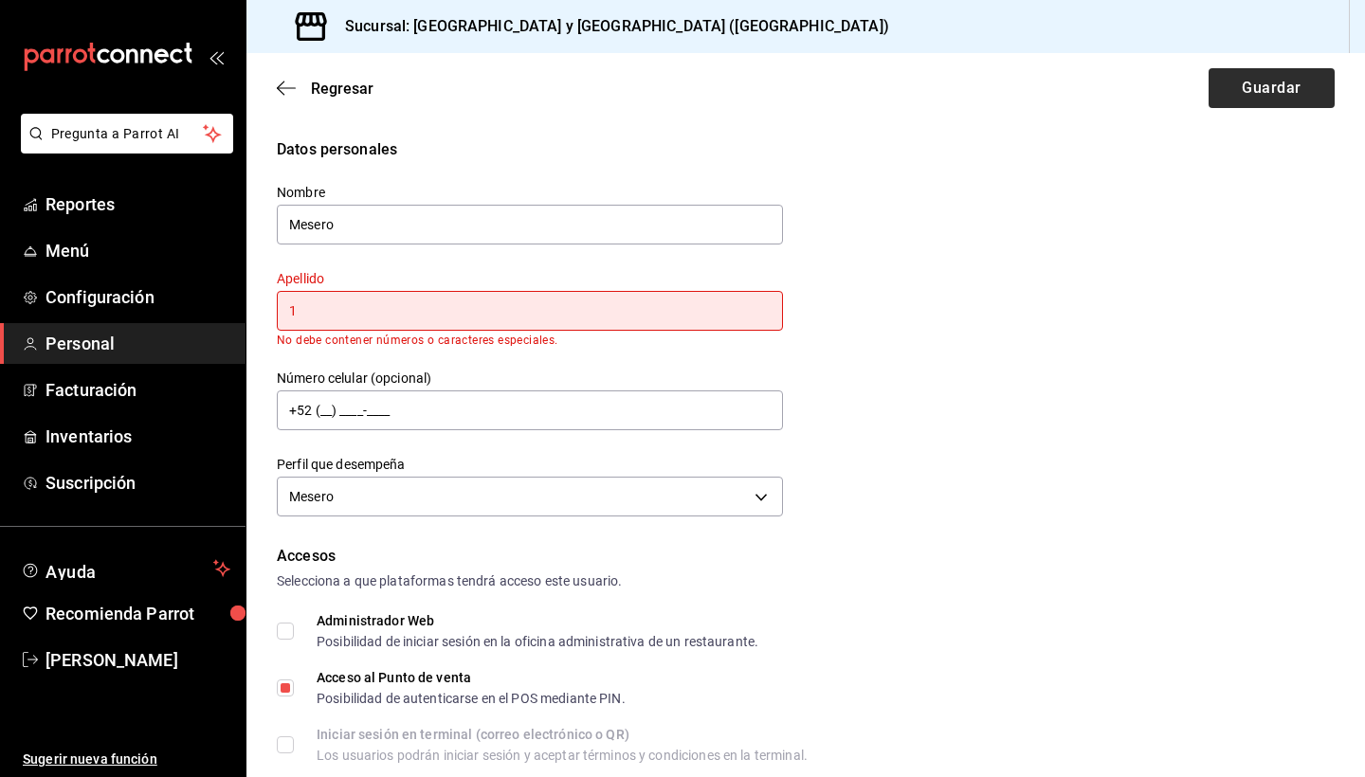
type input "1"
click at [1279, 81] on button "Guardar" at bounding box center [1272, 88] width 126 height 40
click at [1248, 86] on button "Guardar" at bounding box center [1272, 88] width 126 height 40
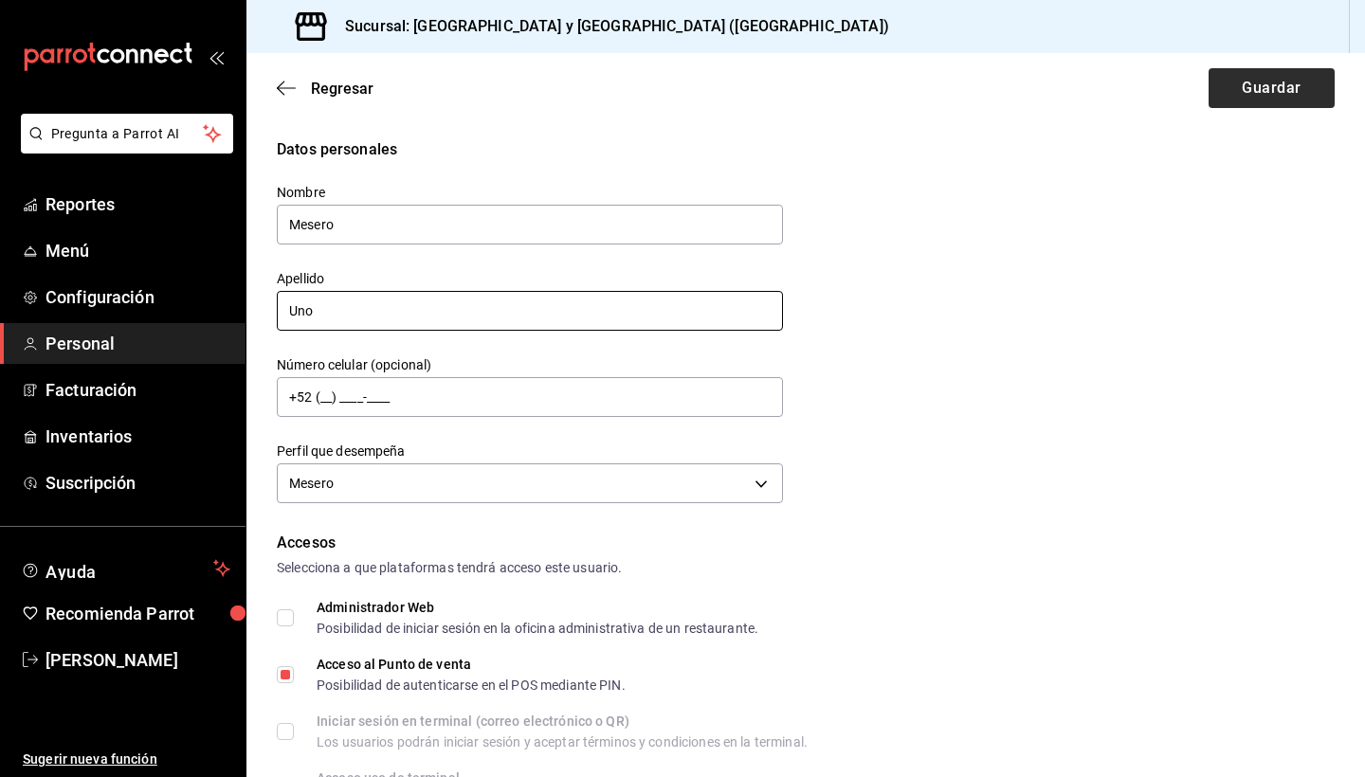
type input "Uno"
click at [1262, 93] on button "Guardar" at bounding box center [1272, 88] width 126 height 40
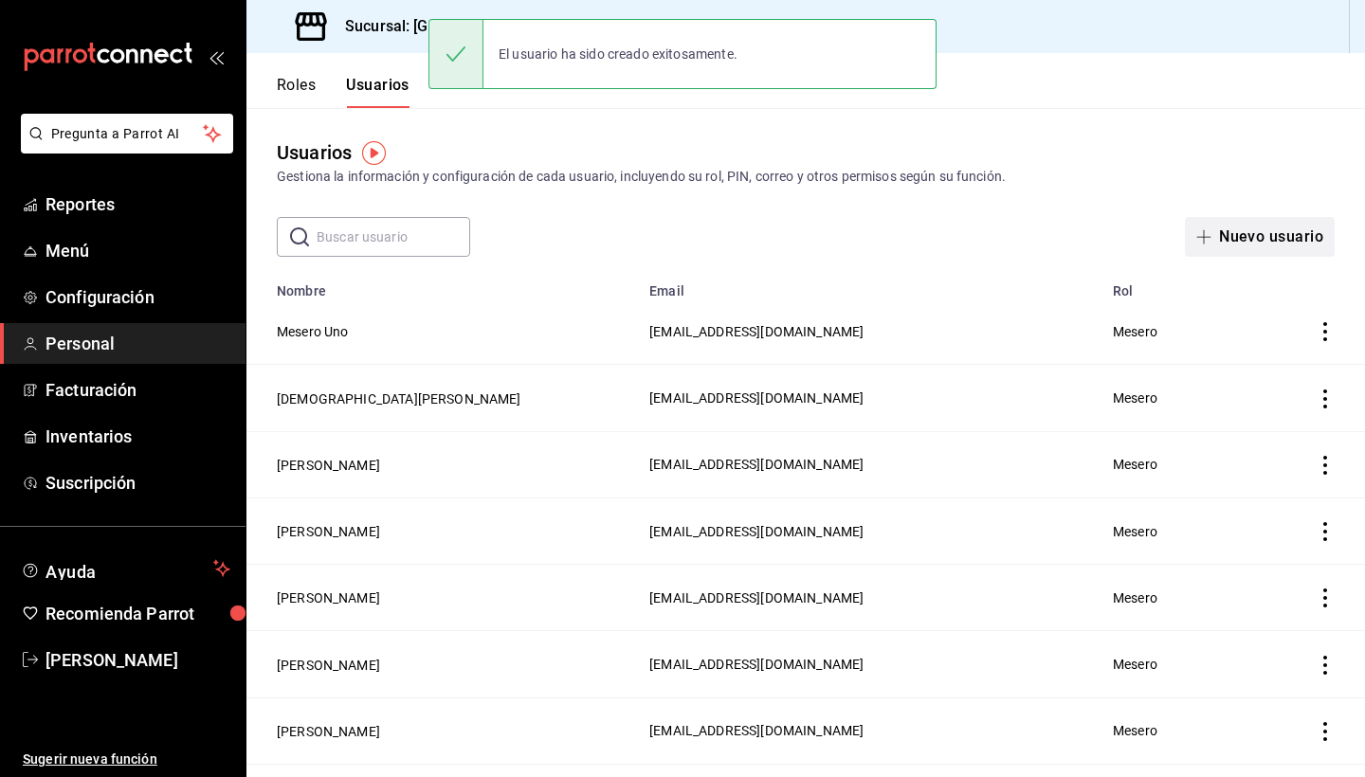
click at [1221, 239] on button "Nuevo usuario" at bounding box center [1260, 237] width 150 height 40
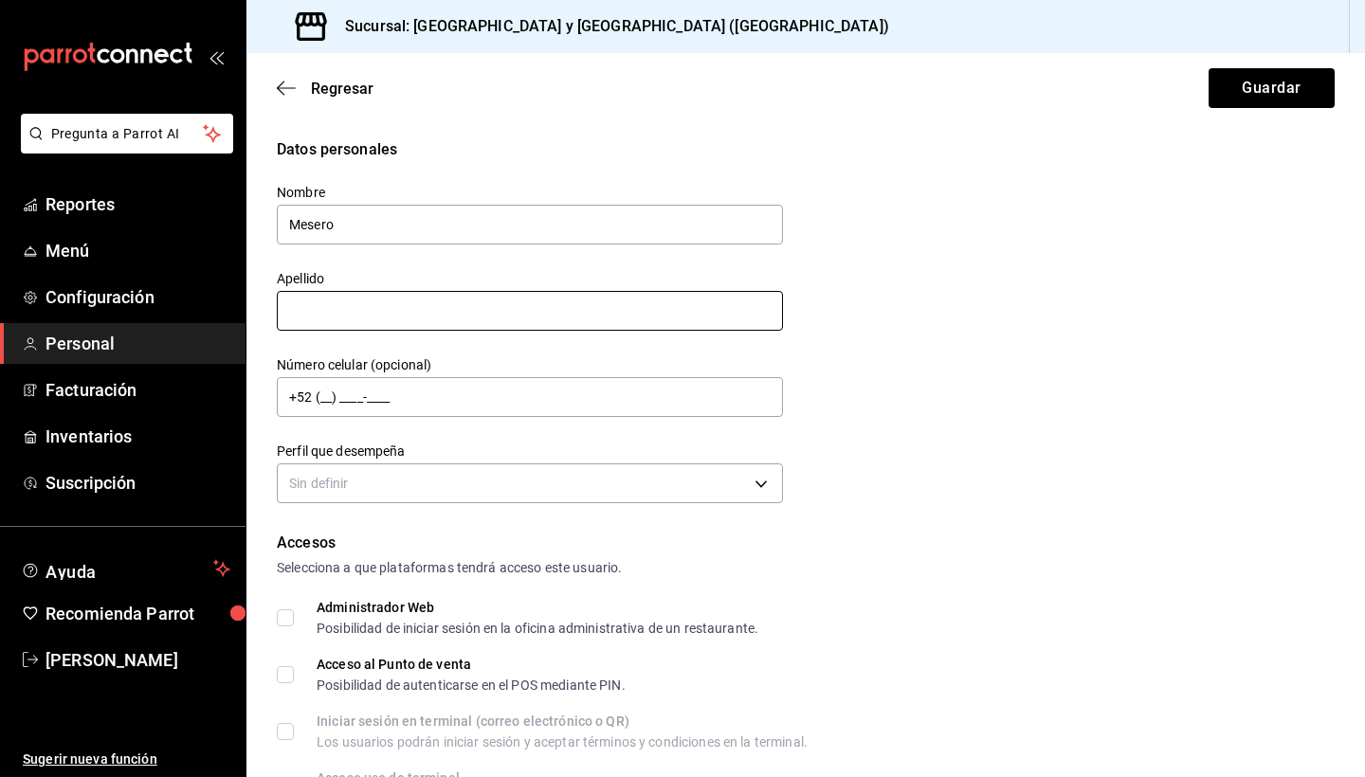
type input "Mesero"
type input "D"
type input "dos"
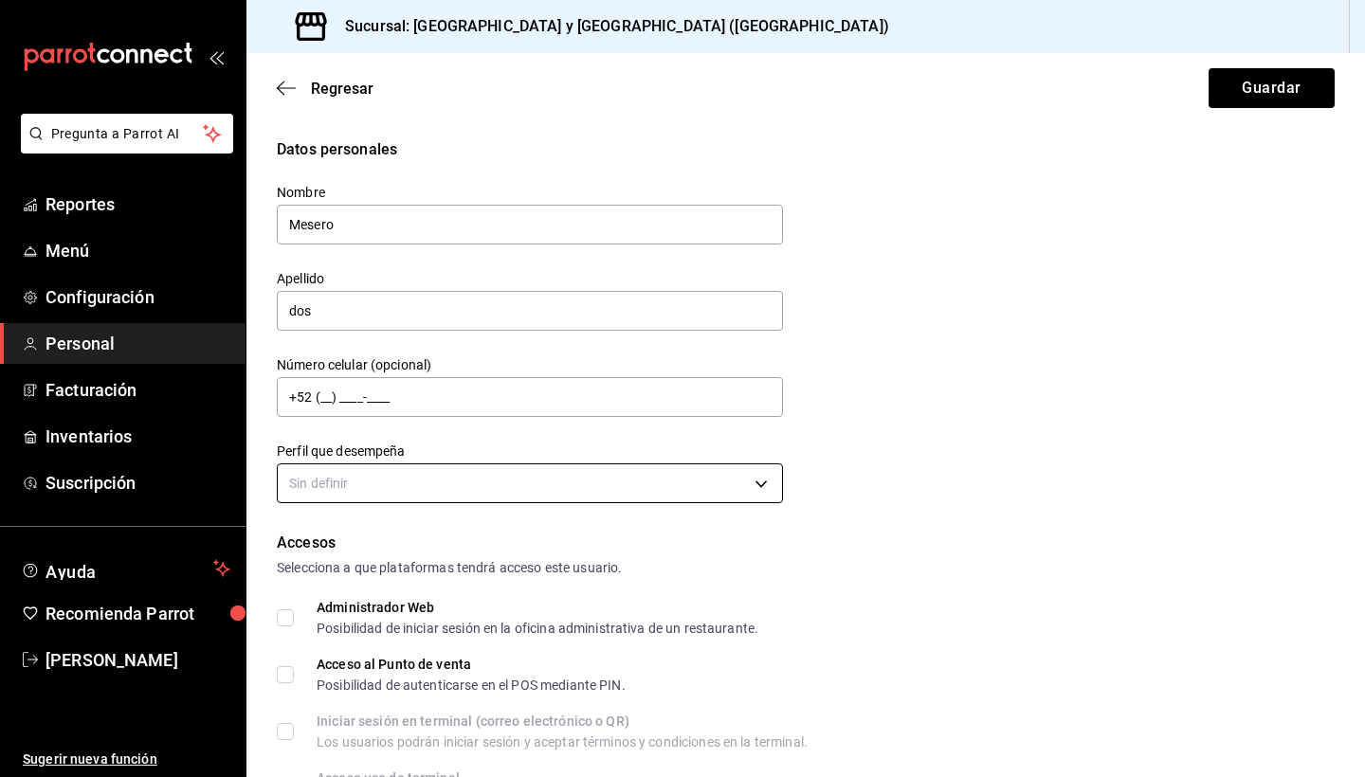
click at [448, 479] on body "Pregunta a Parrot AI Reportes Menú Configuración Personal Facturación Inventari…" at bounding box center [682, 388] width 1365 height 777
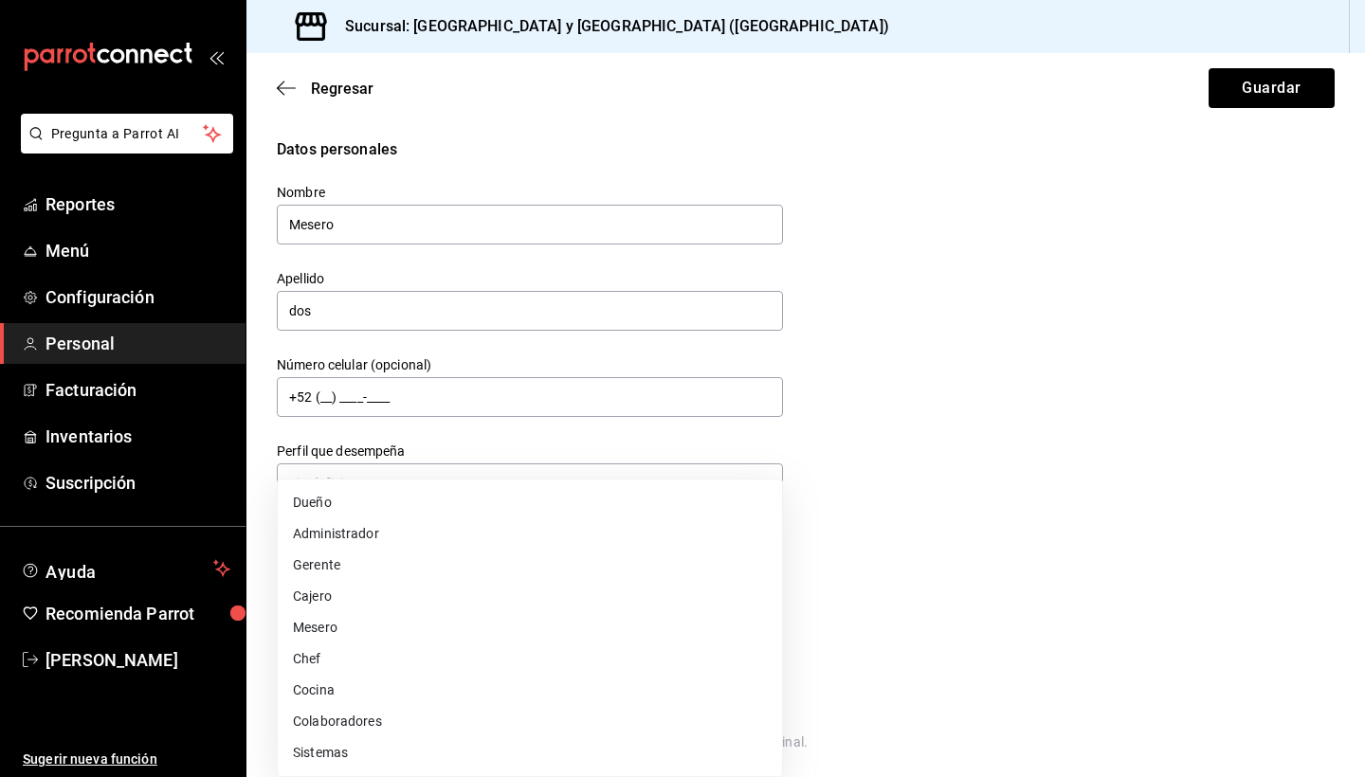
click at [362, 628] on li "Mesero" at bounding box center [530, 627] width 504 height 31
type input "WAITER"
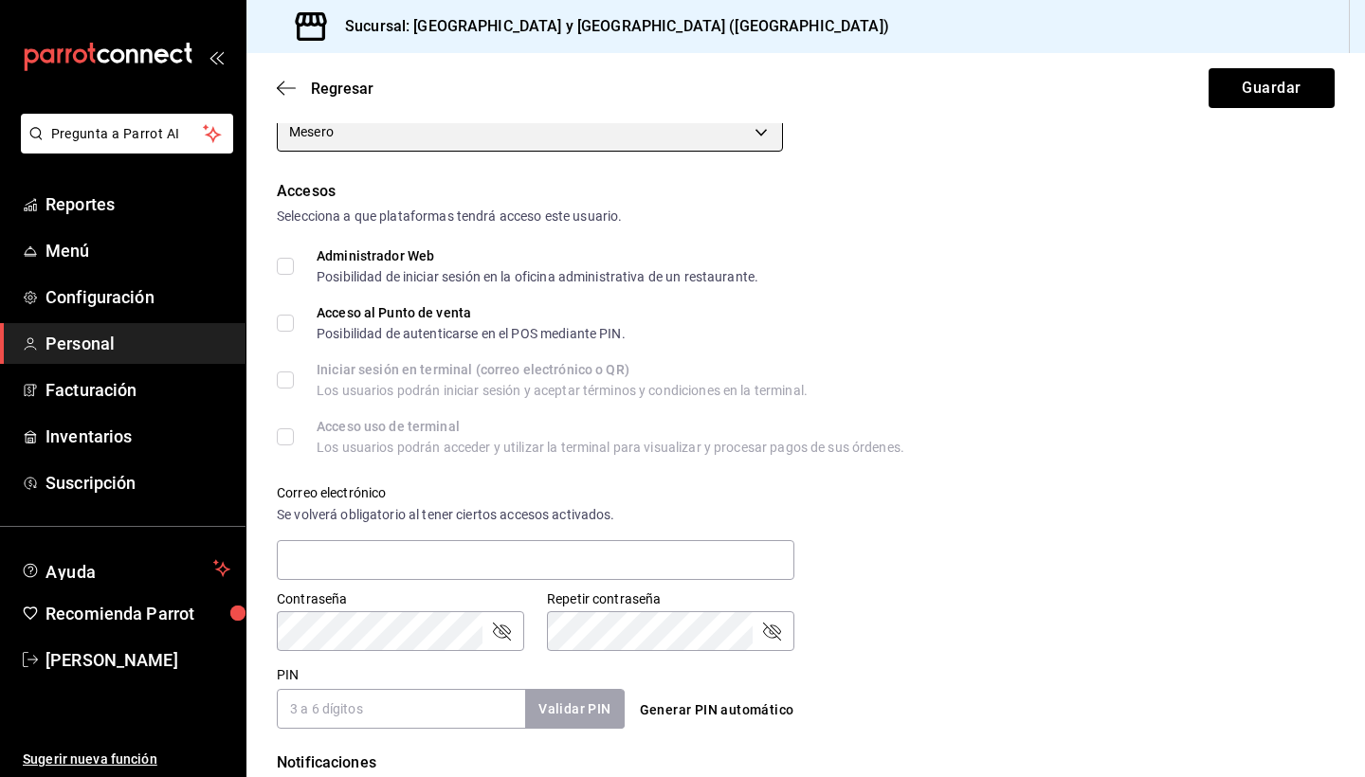
scroll to position [355, 0]
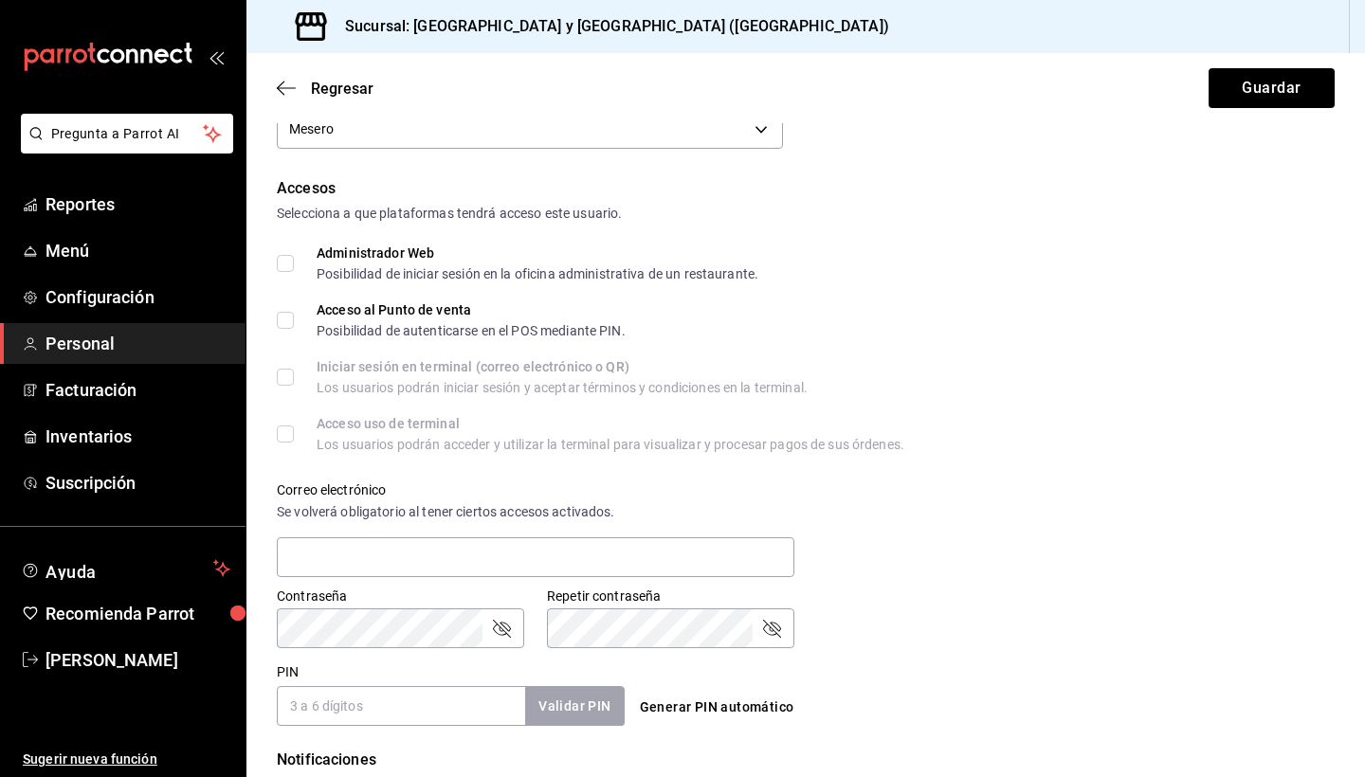
click at [374, 703] on input "PIN" at bounding box center [401, 706] width 248 height 40
type input "2222"
click at [586, 708] on button "Validar PIN" at bounding box center [573, 706] width 100 height 41
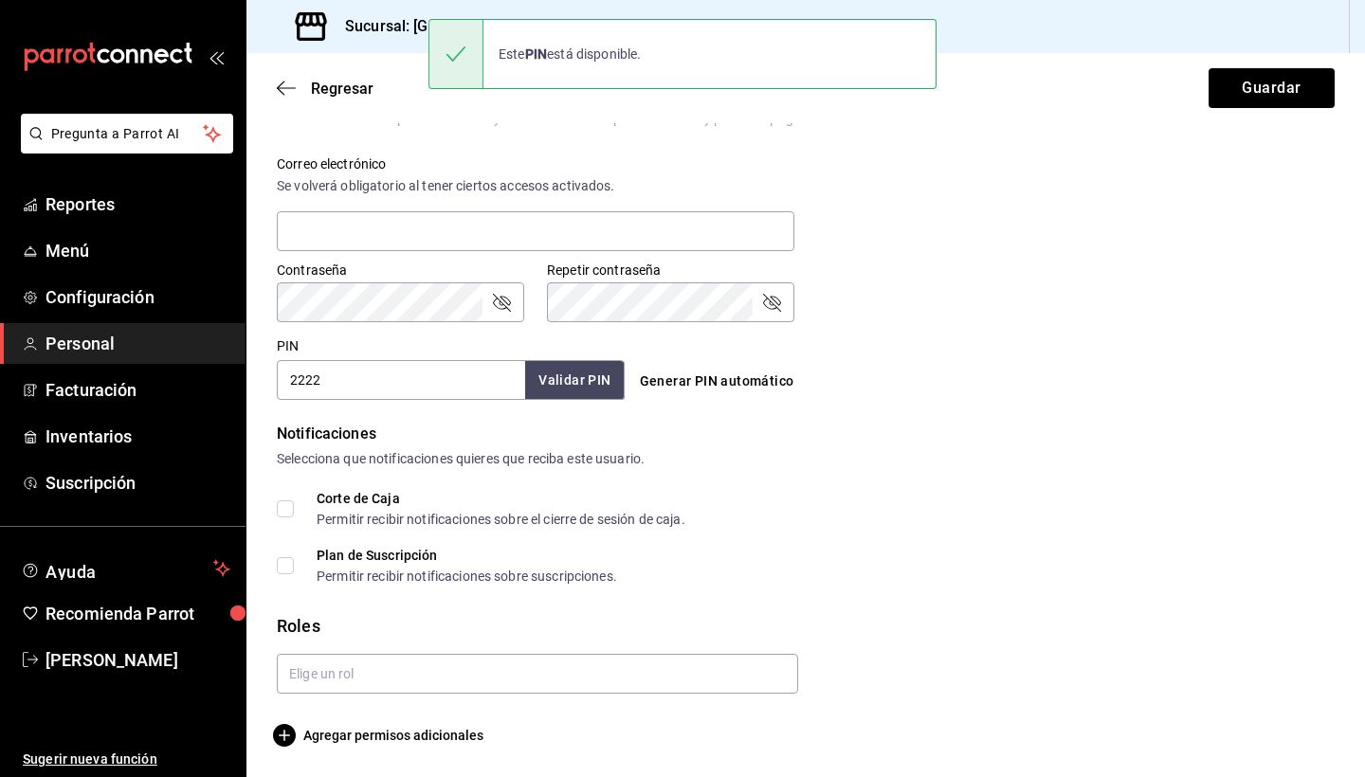
scroll to position [681, 0]
click at [331, 672] on input "text" at bounding box center [537, 674] width 521 height 40
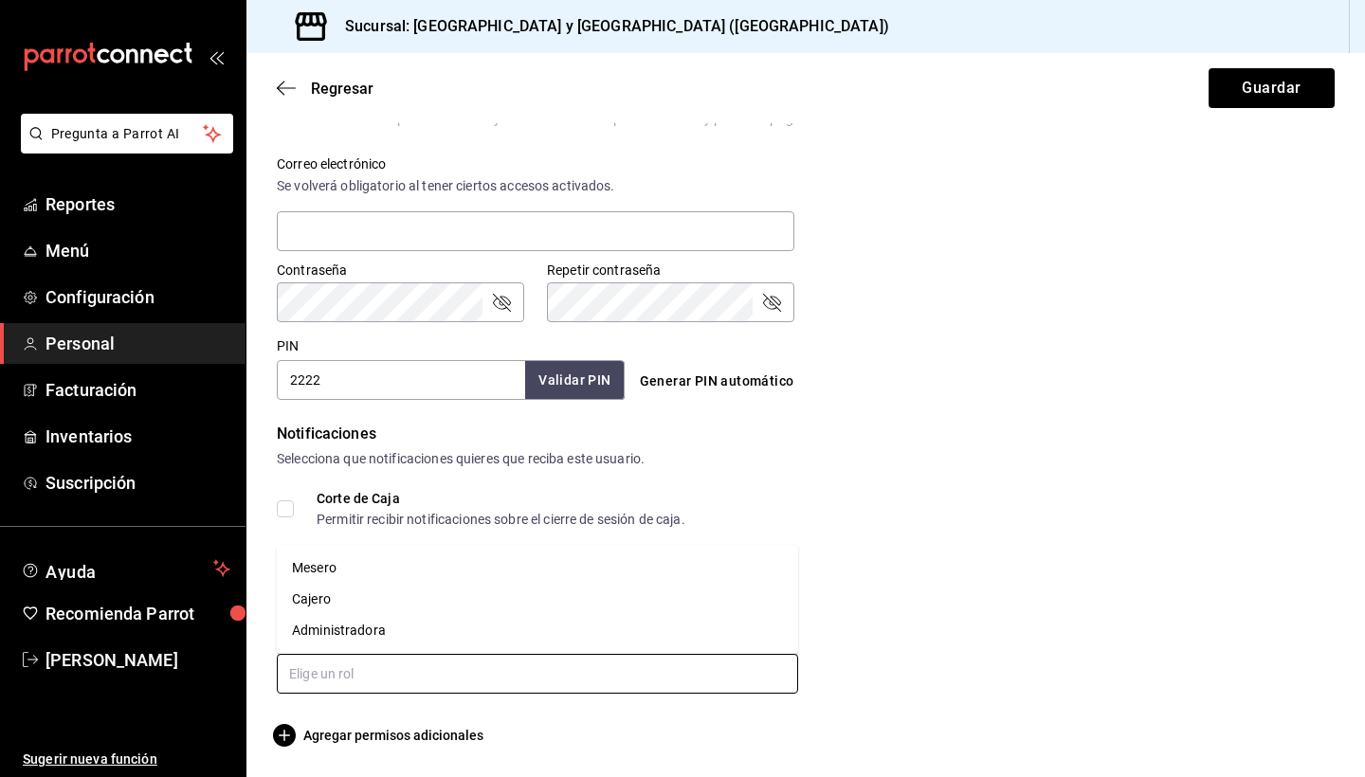
click at [362, 561] on li "Mesero" at bounding box center [537, 568] width 521 height 31
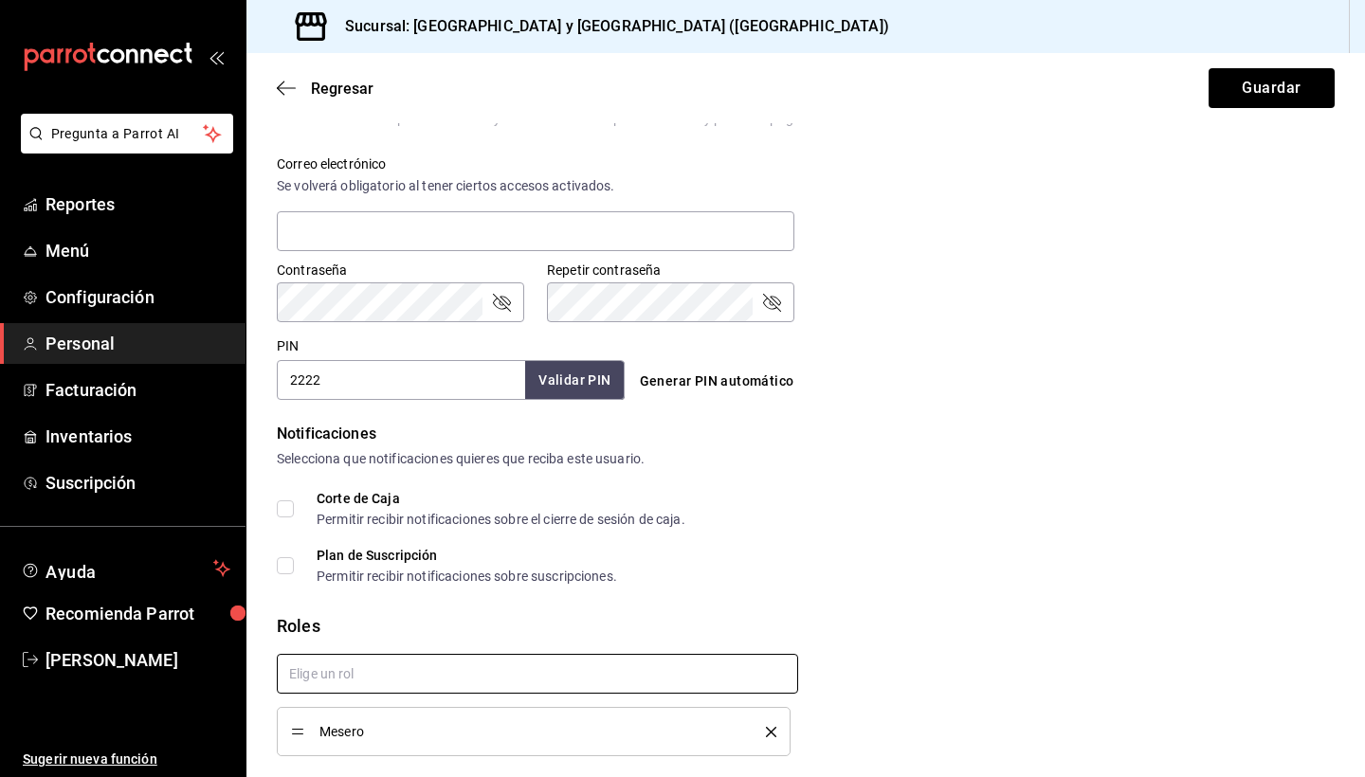
checkbox input "true"
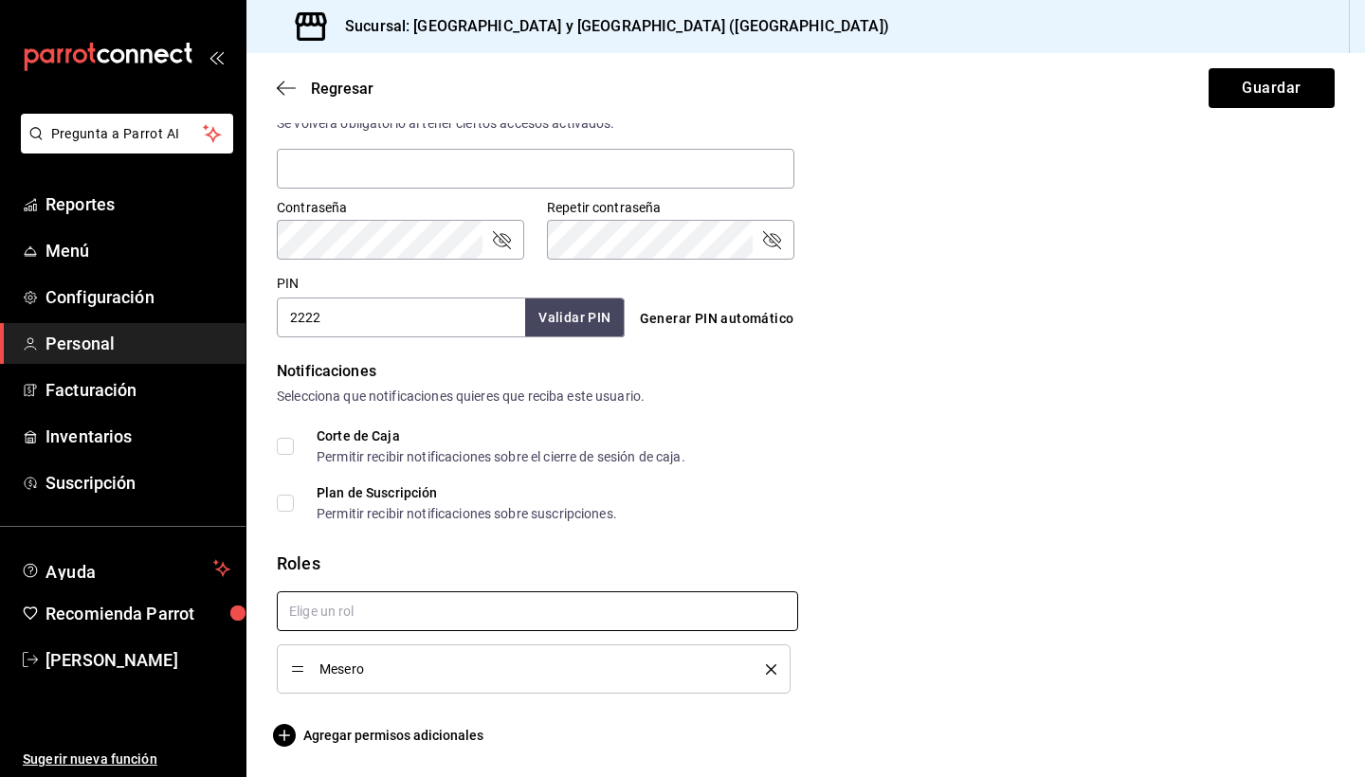
scroll to position [743, 0]
click at [1278, 98] on button "Guardar" at bounding box center [1272, 88] width 126 height 40
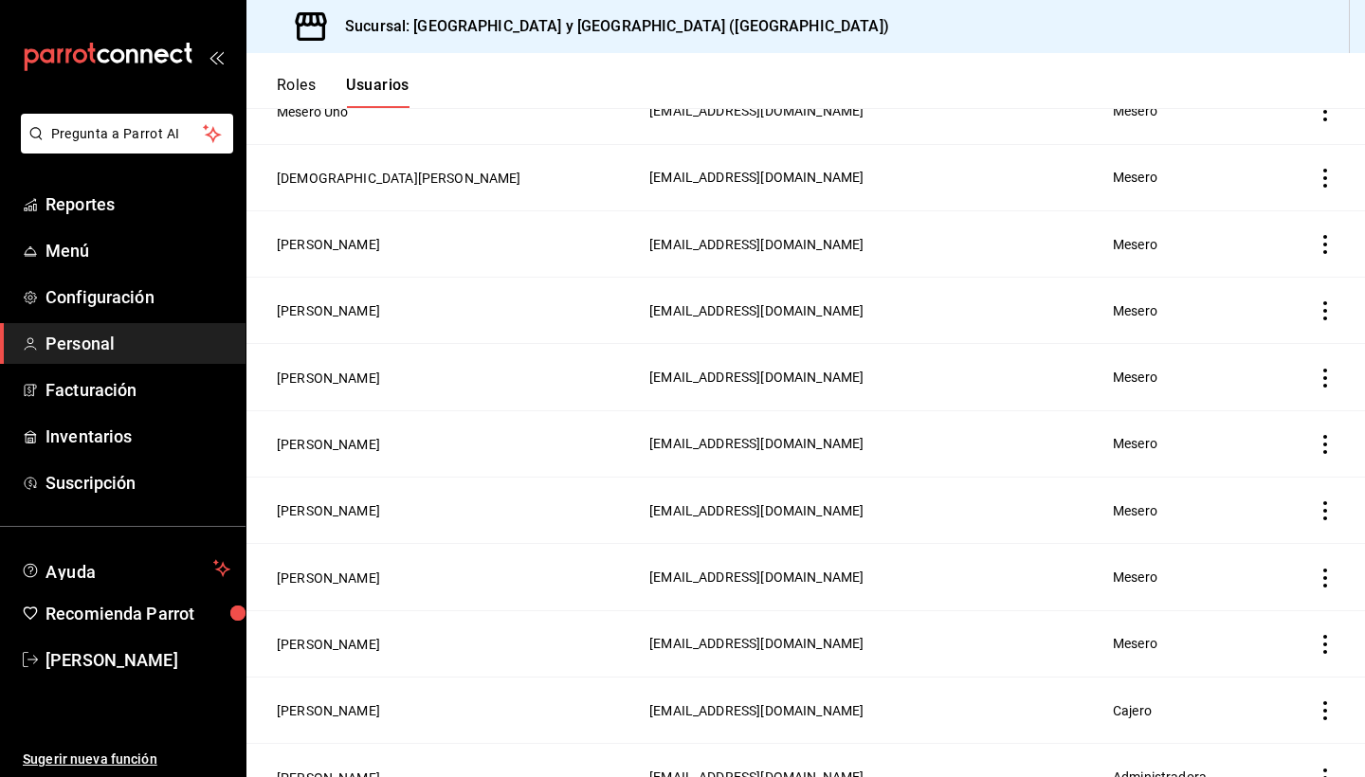
scroll to position [284, 0]
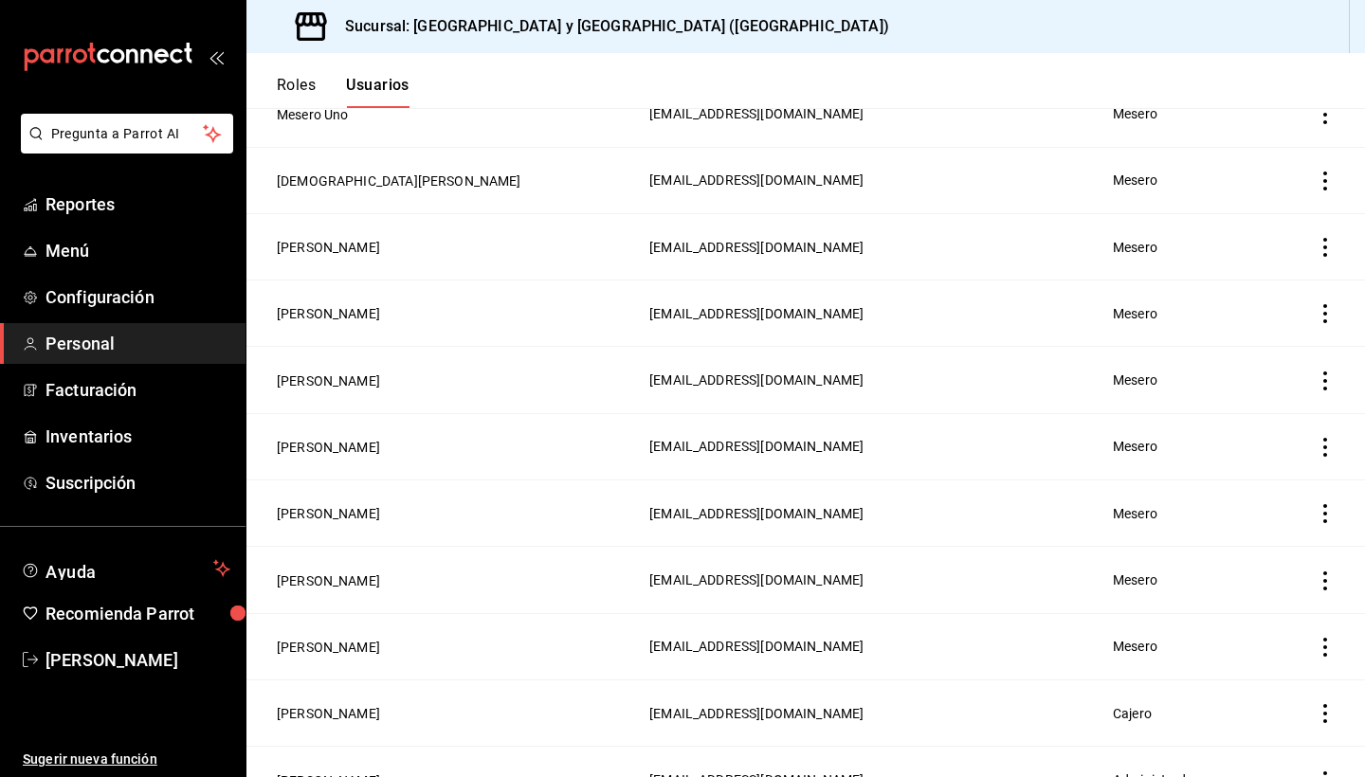
click at [1325, 441] on icon "actions" at bounding box center [1325, 447] width 4 height 19
click at [1242, 476] on span "Eliminar" at bounding box center [1256, 473] width 48 height 15
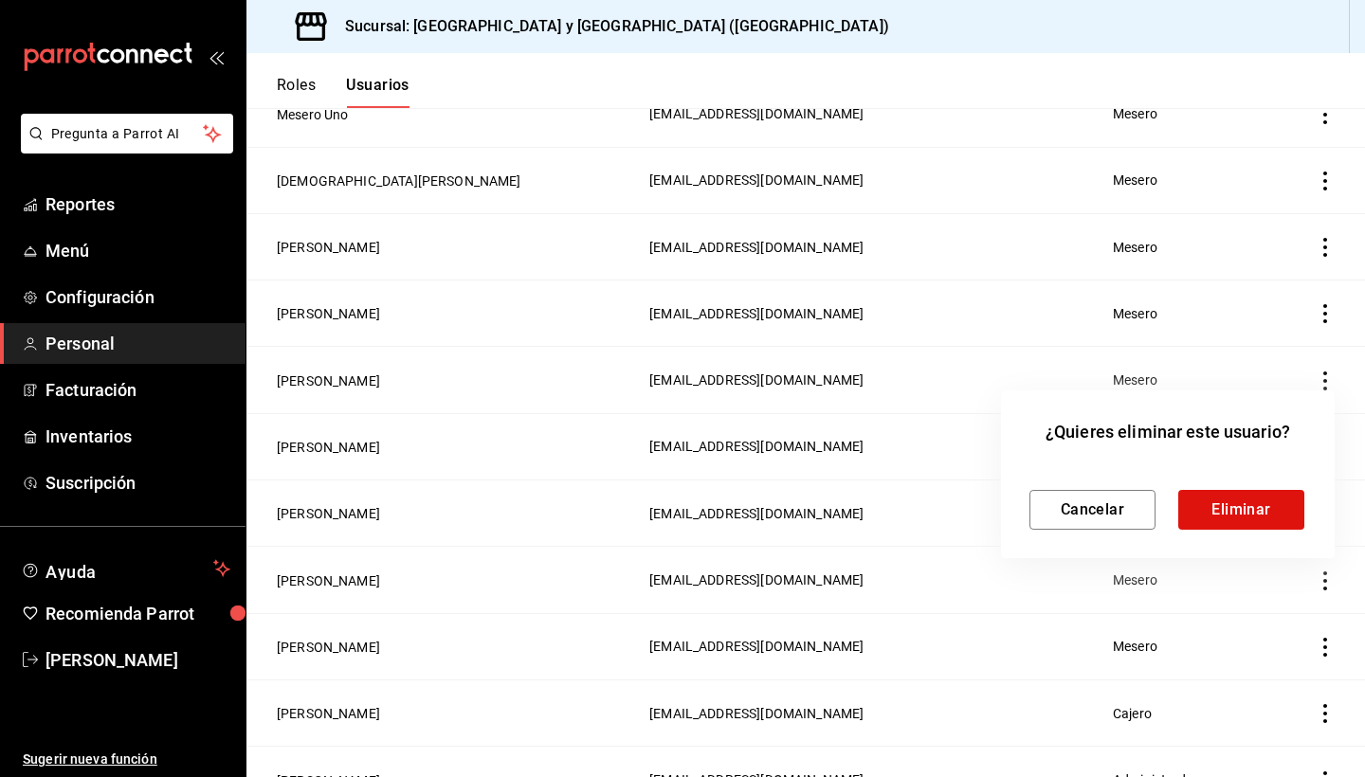
click at [1218, 315] on div at bounding box center [682, 388] width 1365 height 777
click at [1114, 511] on button "Cancelar" at bounding box center [1092, 510] width 126 height 40
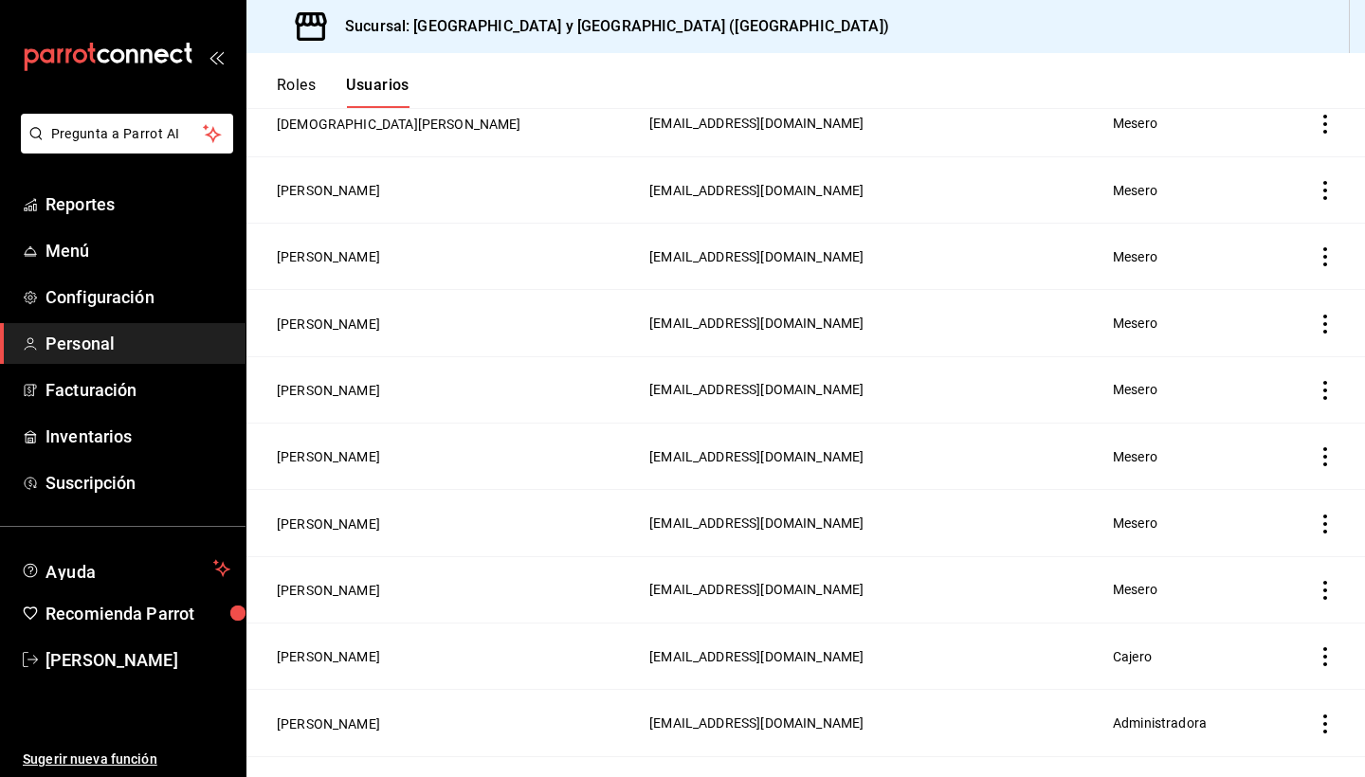
scroll to position [339, 0]
click at [1319, 263] on icon "actions" at bounding box center [1325, 258] width 19 height 19
click at [1247, 284] on span "Eliminar" at bounding box center [1256, 285] width 48 height 15
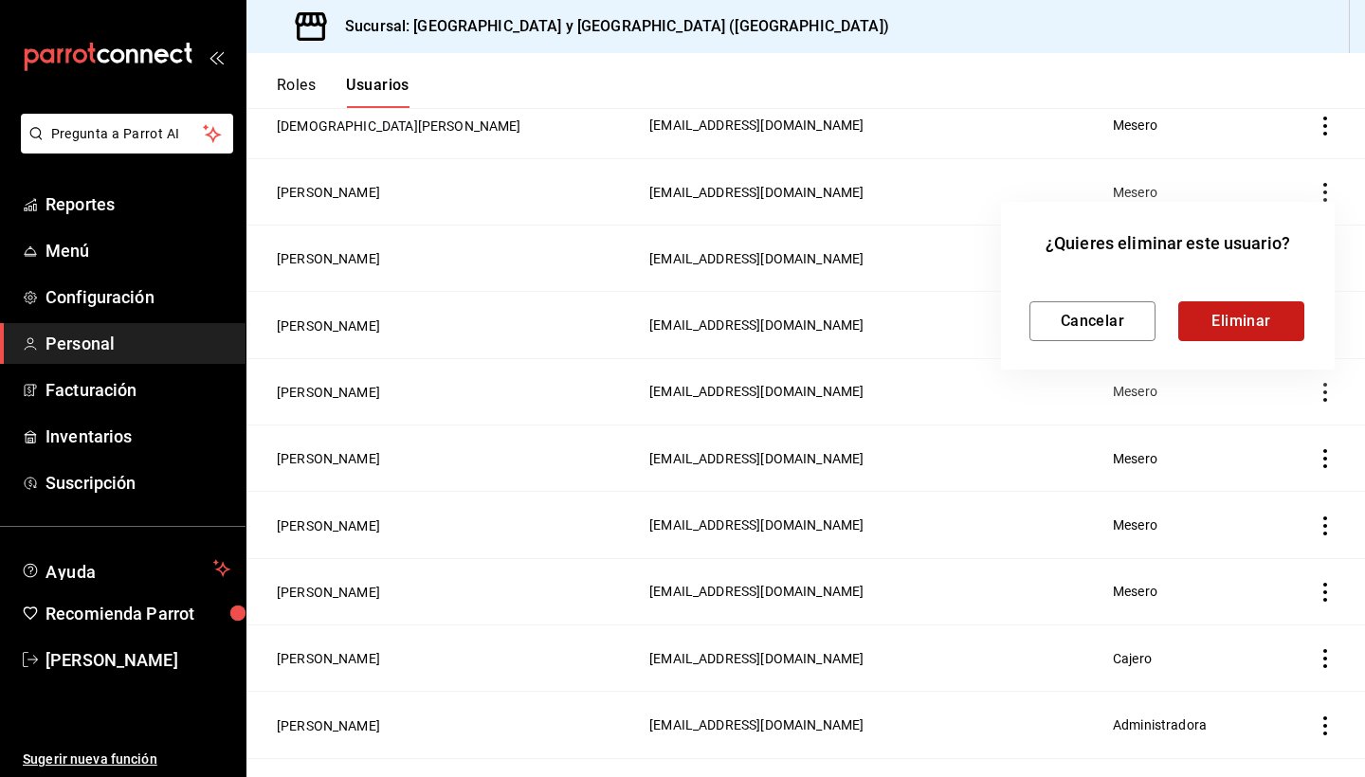
click at [1249, 328] on button "Eliminar" at bounding box center [1241, 321] width 126 height 40
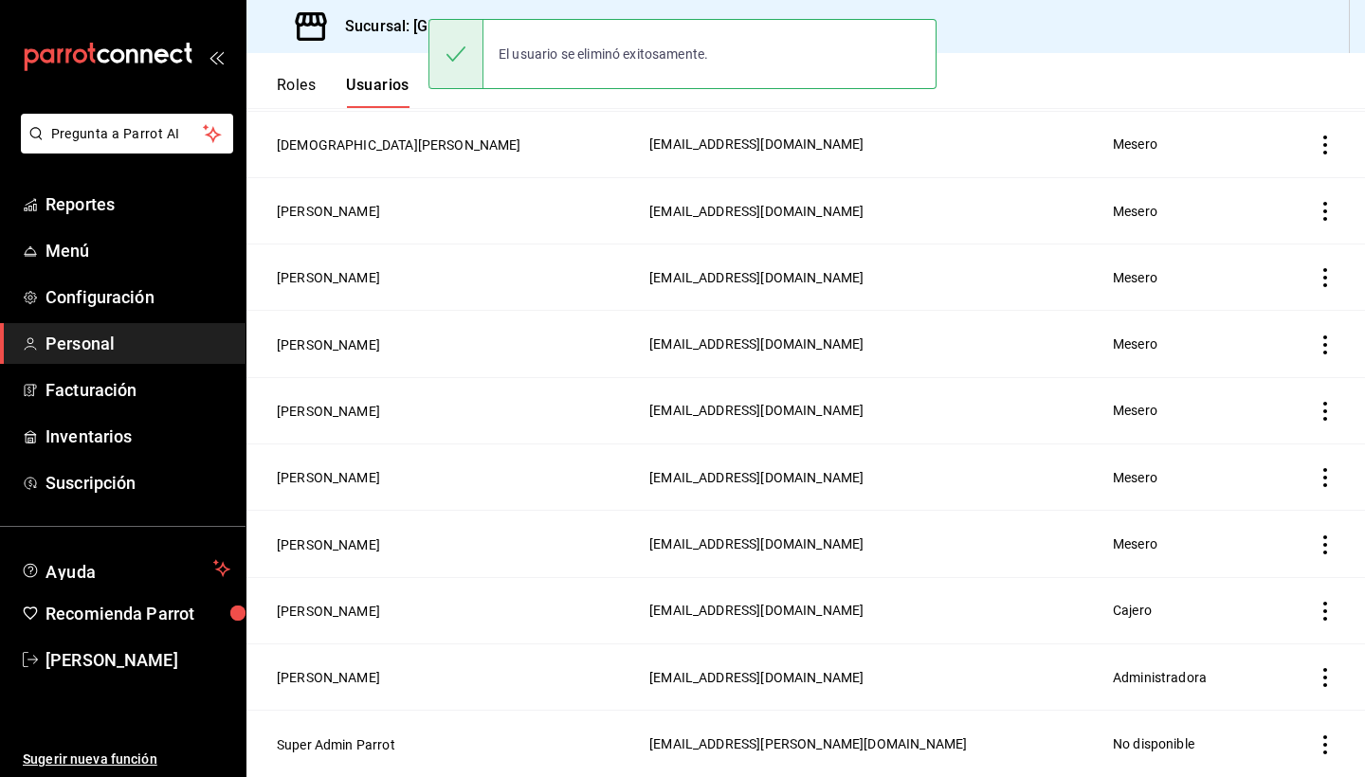
scroll to position [320, 0]
click at [1321, 281] on icon "actions" at bounding box center [1325, 277] width 19 height 19
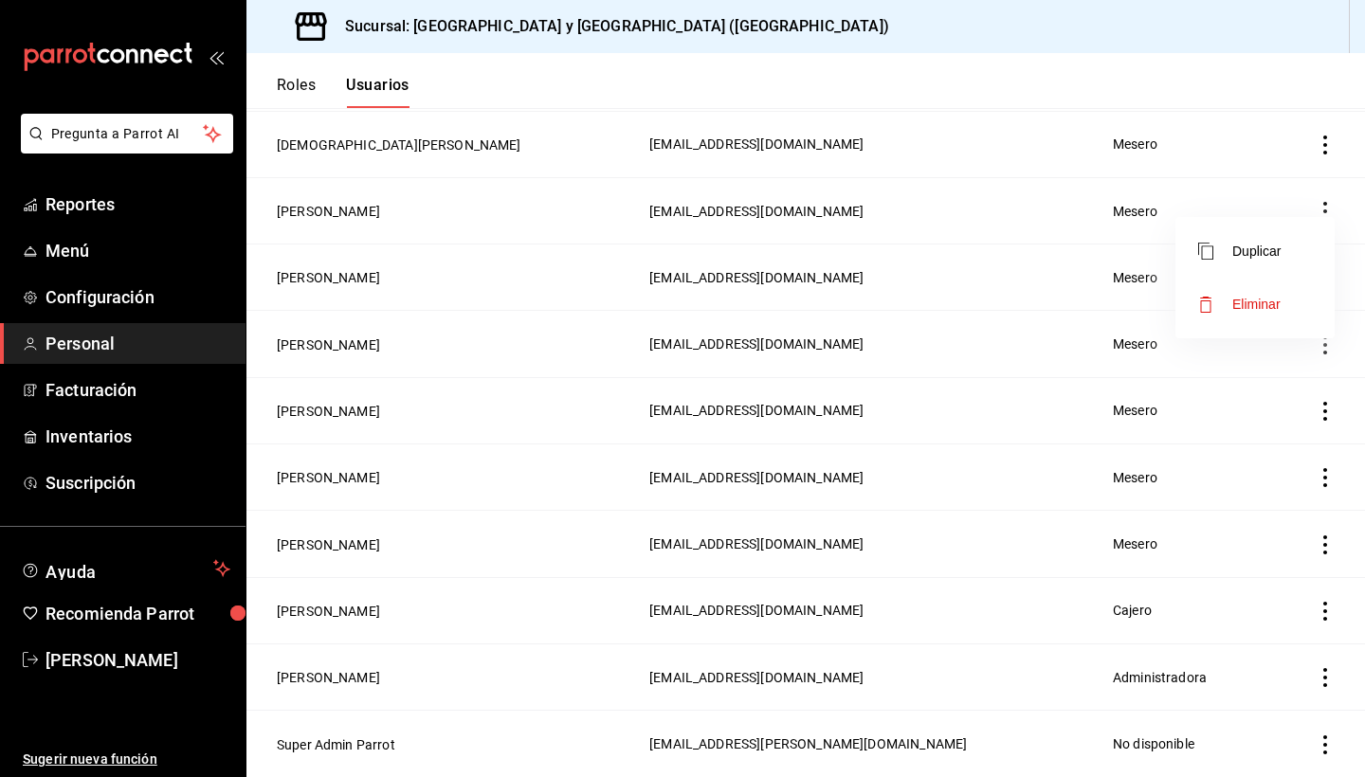
click at [1250, 307] on span "Eliminar" at bounding box center [1256, 304] width 48 height 15
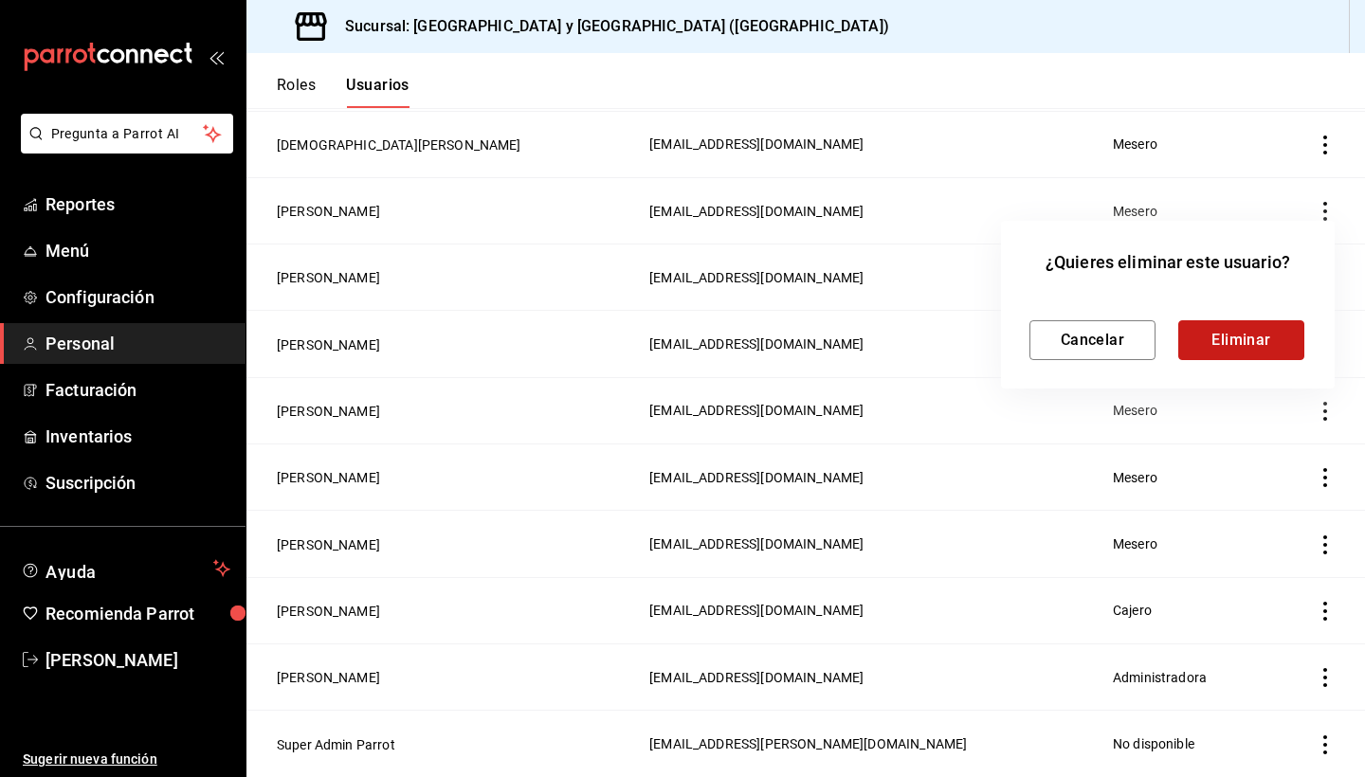
click at [1230, 334] on button "Eliminar" at bounding box center [1241, 340] width 126 height 40
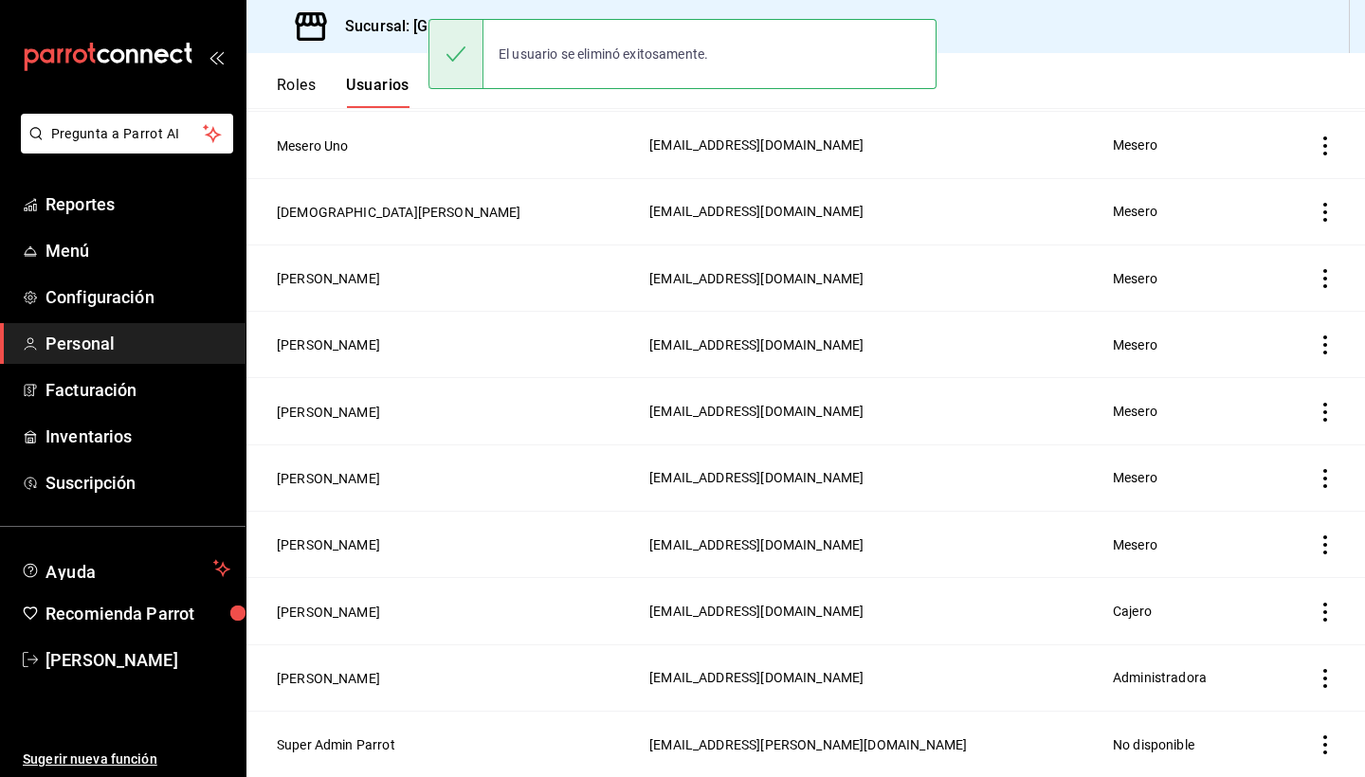
scroll to position [253, 0]
click at [1323, 337] on icon "actions" at bounding box center [1325, 345] width 19 height 19
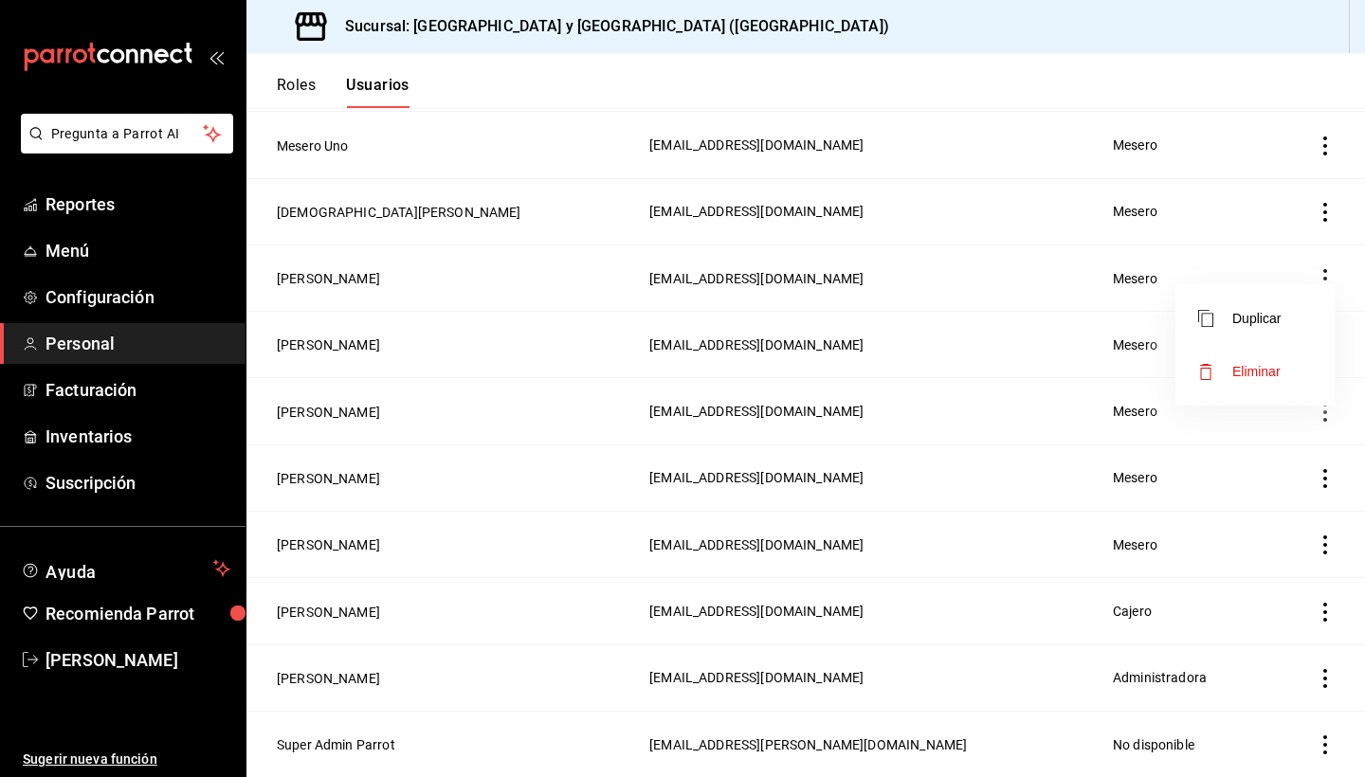
click at [1267, 373] on span "Eliminar" at bounding box center [1256, 371] width 48 height 15
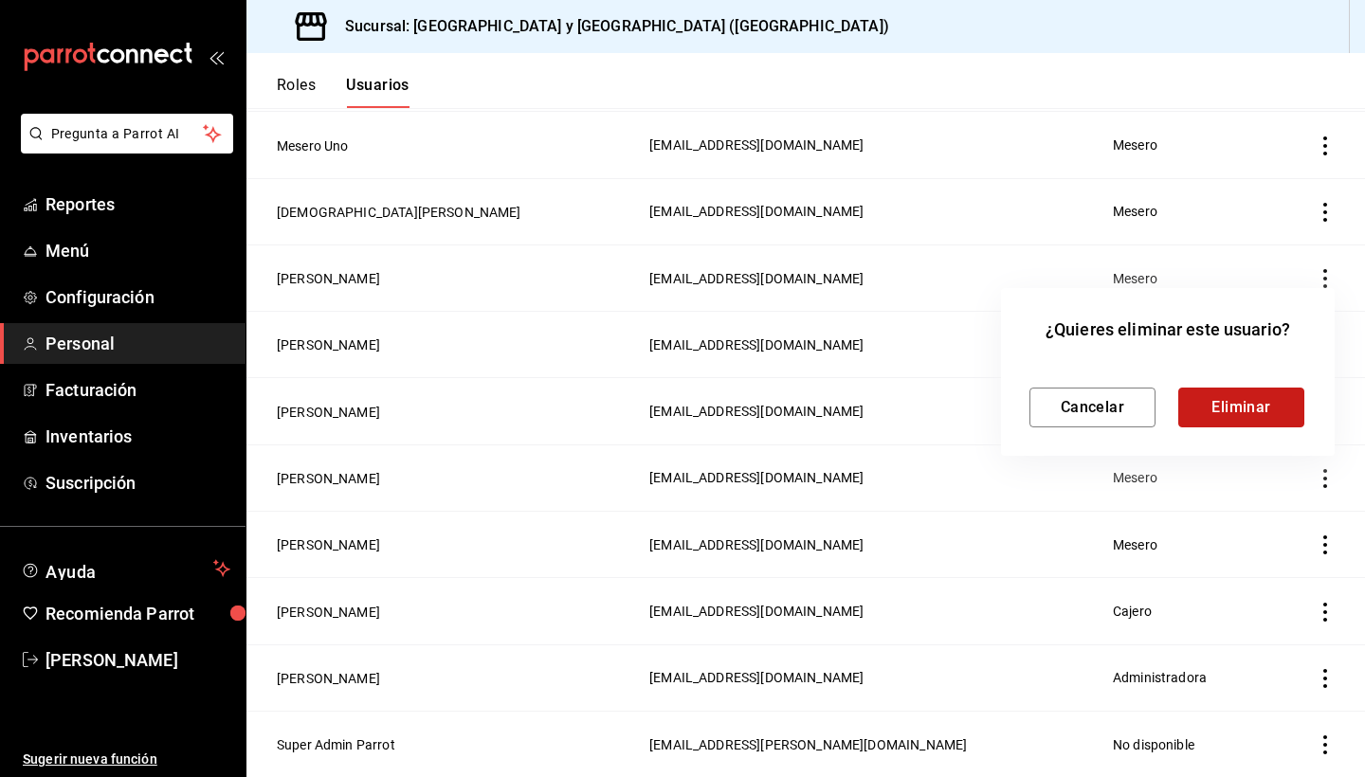
click at [1235, 401] on button "Eliminar" at bounding box center [1241, 408] width 126 height 40
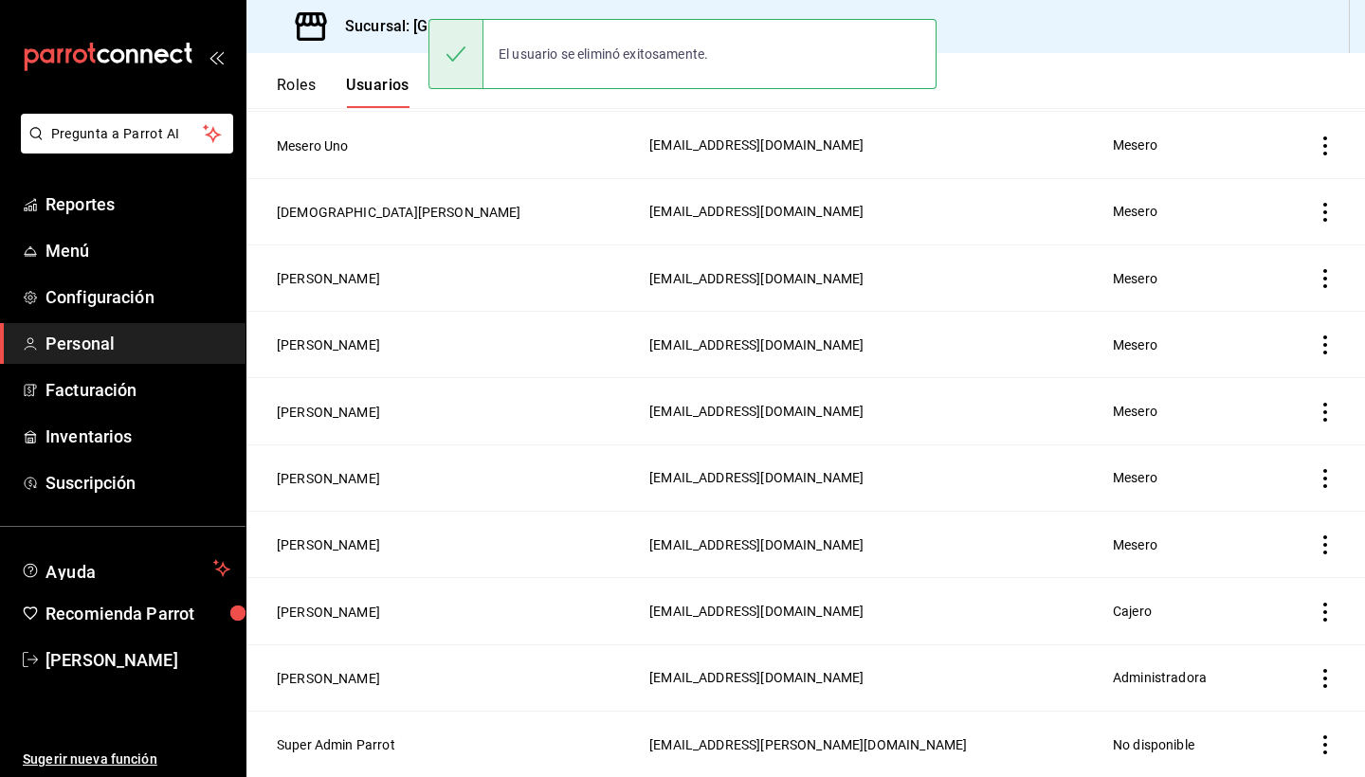
scroll to position [187, 0]
click at [1325, 474] on icon "actions" at bounding box center [1325, 478] width 19 height 19
click at [1266, 508] on span "Eliminar" at bounding box center [1256, 504] width 48 height 15
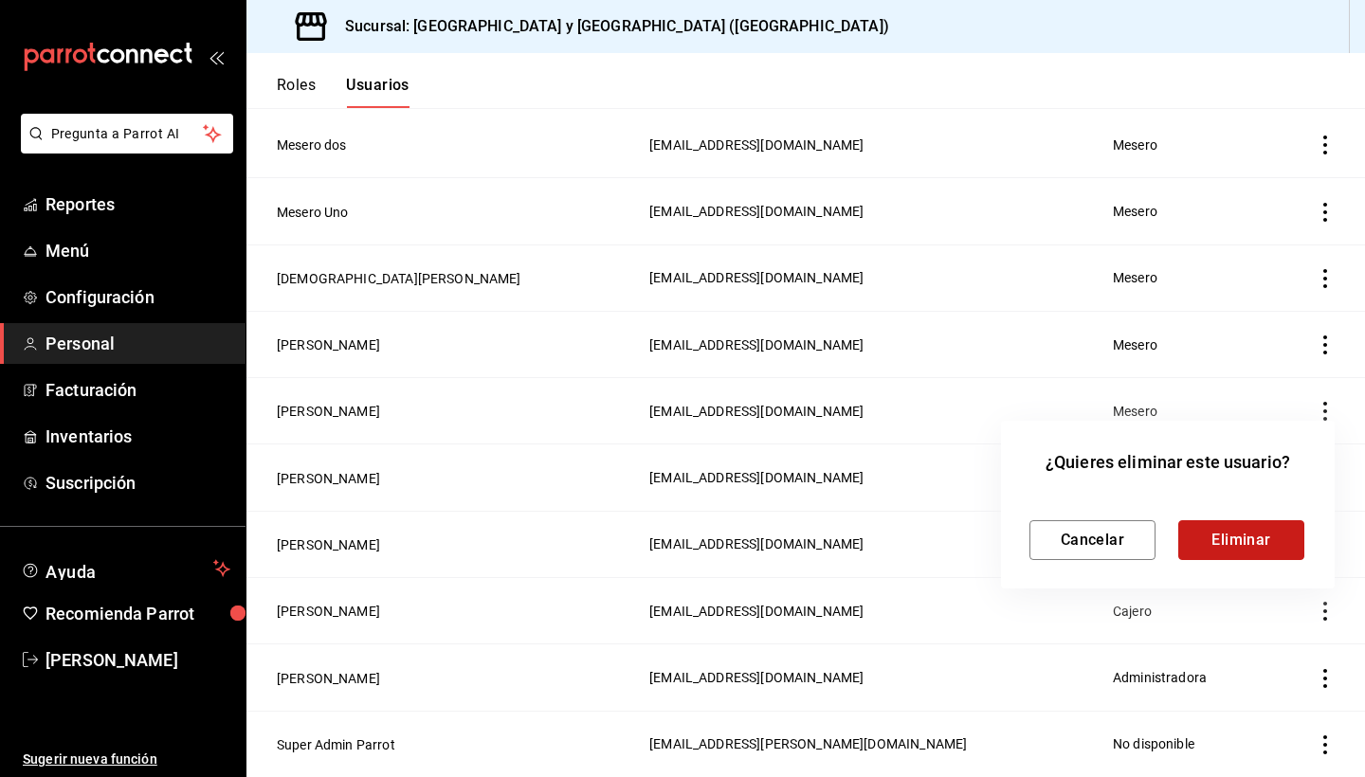
click at [1238, 536] on button "Eliminar" at bounding box center [1241, 540] width 126 height 40
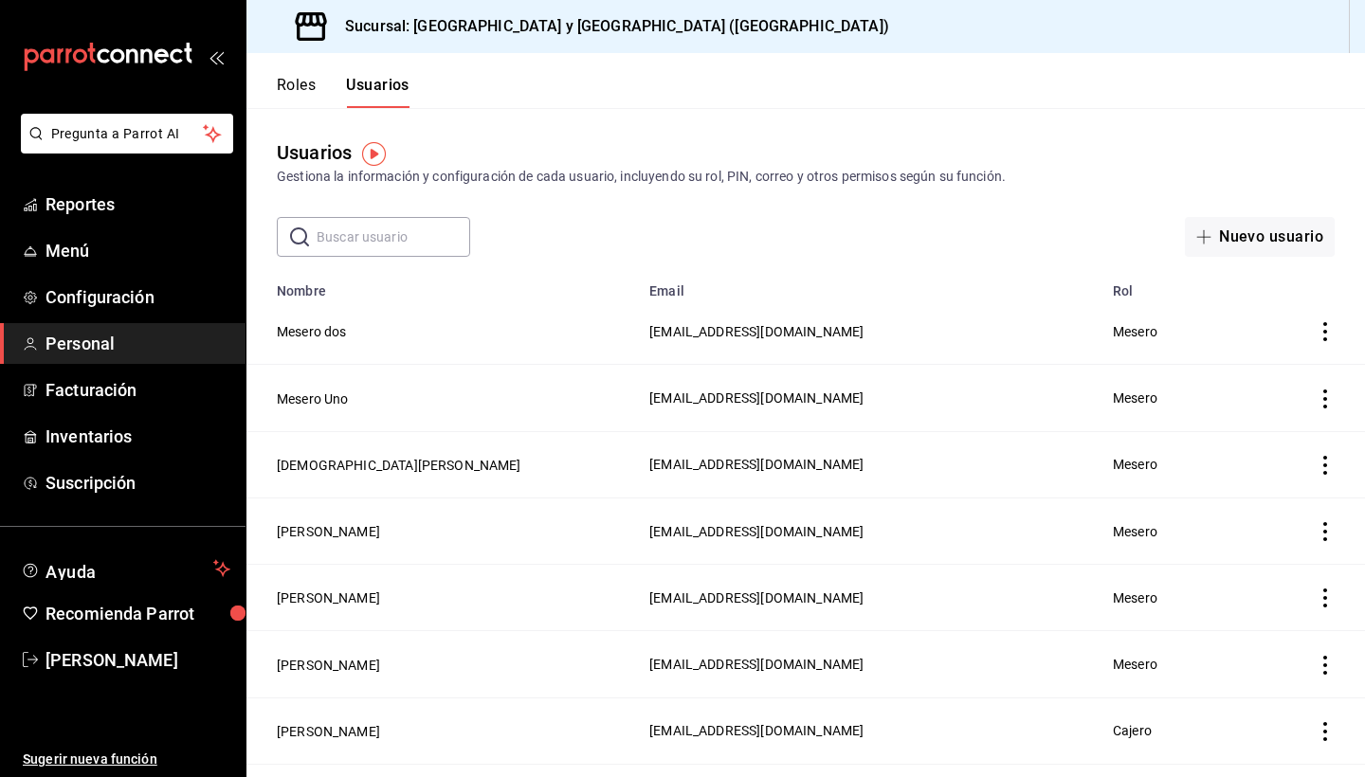
scroll to position [0, 0]
